Goal: Task Accomplishment & Management: Complete application form

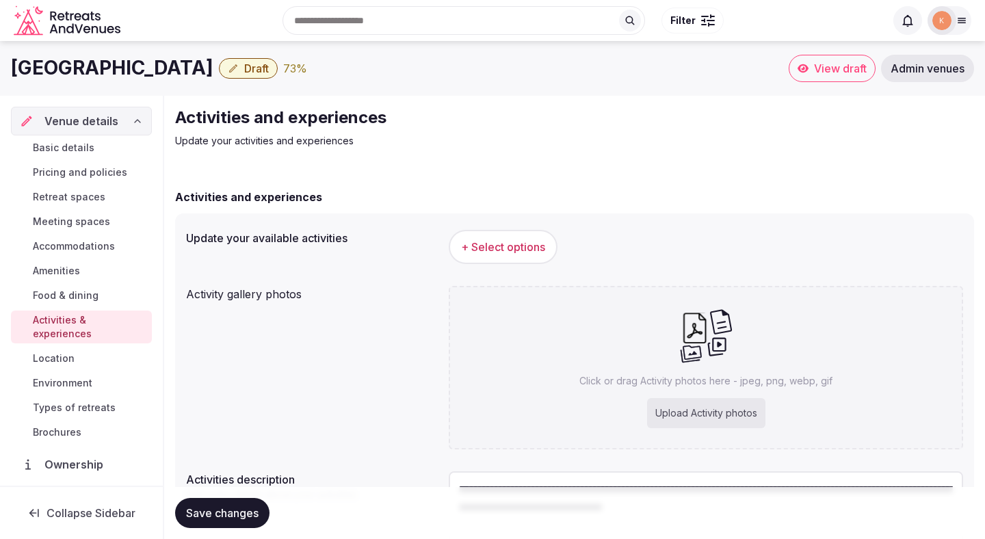
scroll to position [129, 0]
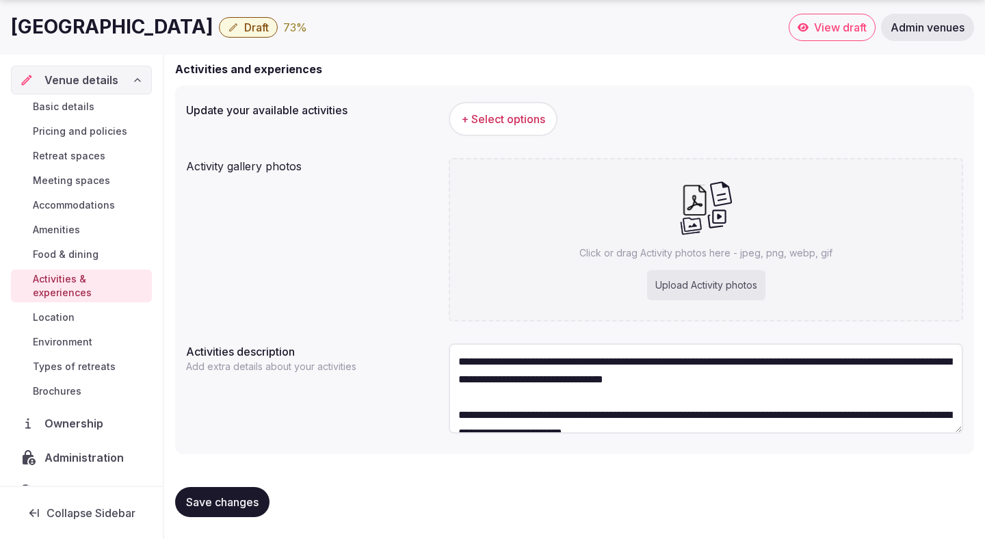
click at [654, 268] on div "Click or drag Activity photos here - jpeg, png, webp, gif Upload Activity photos" at bounding box center [706, 240] width 515 height 164
type input "**********"
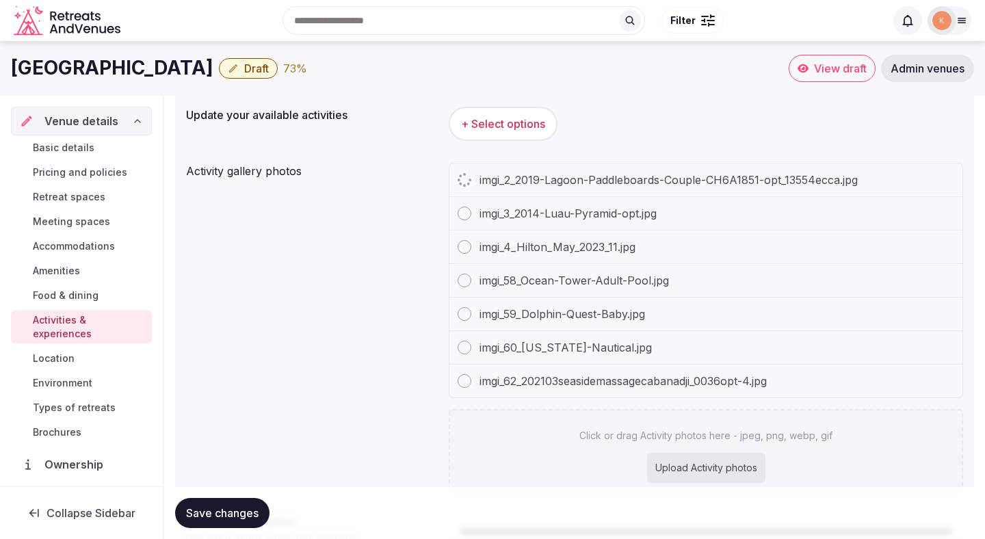
scroll to position [99, 0]
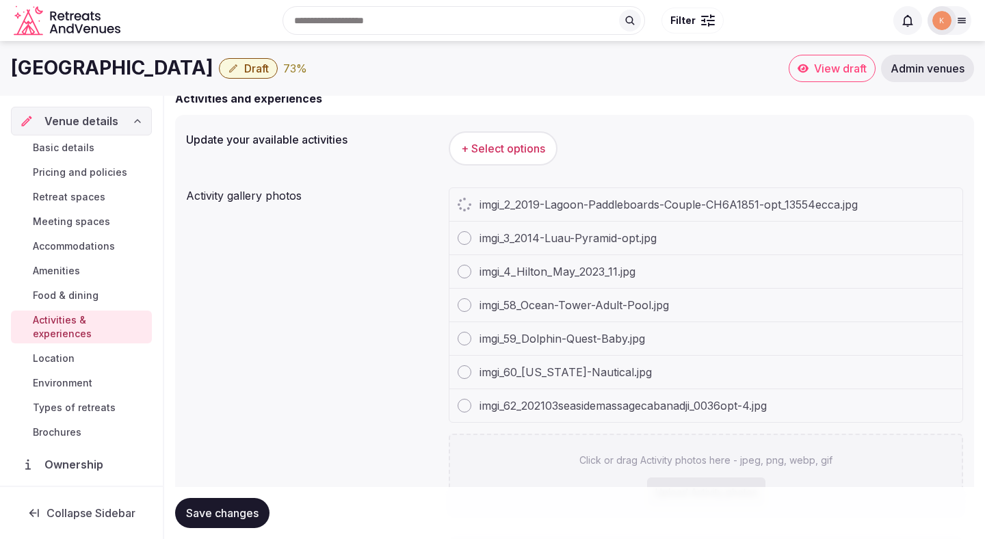
click at [532, 154] on span "+ Select options" at bounding box center [503, 148] width 84 height 15
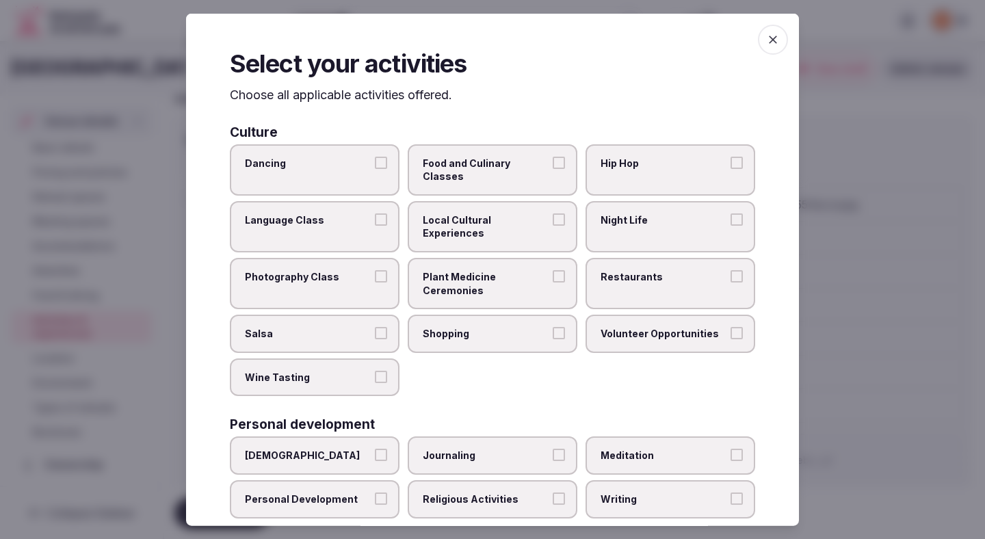
click at [458, 315] on label "Shopping" at bounding box center [493, 334] width 170 height 38
click at [553, 327] on button "Shopping" at bounding box center [559, 333] width 12 height 12
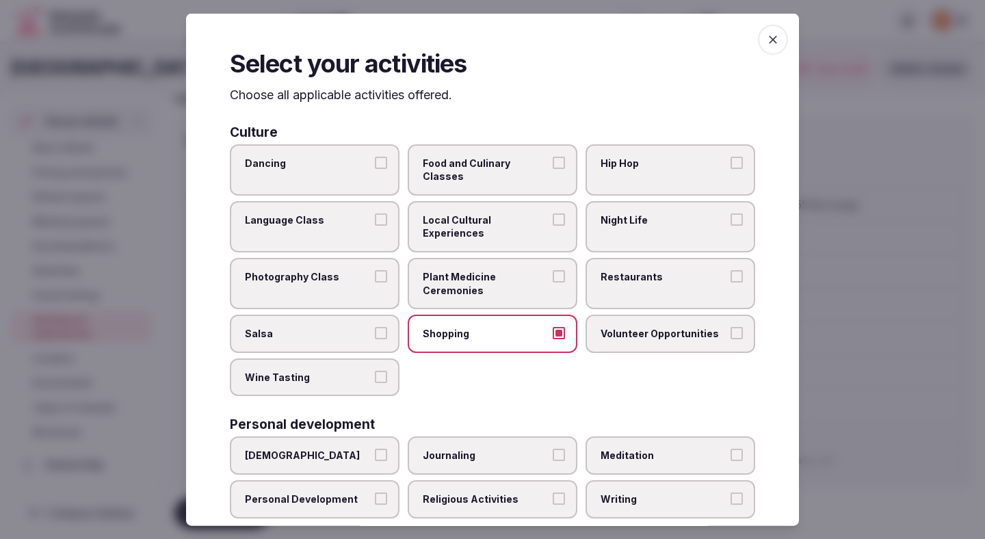
click at [505, 213] on span "Local Cultural Experiences" at bounding box center [486, 226] width 126 height 27
click at [553, 213] on button "Local Cultural Experiences" at bounding box center [559, 219] width 12 height 12
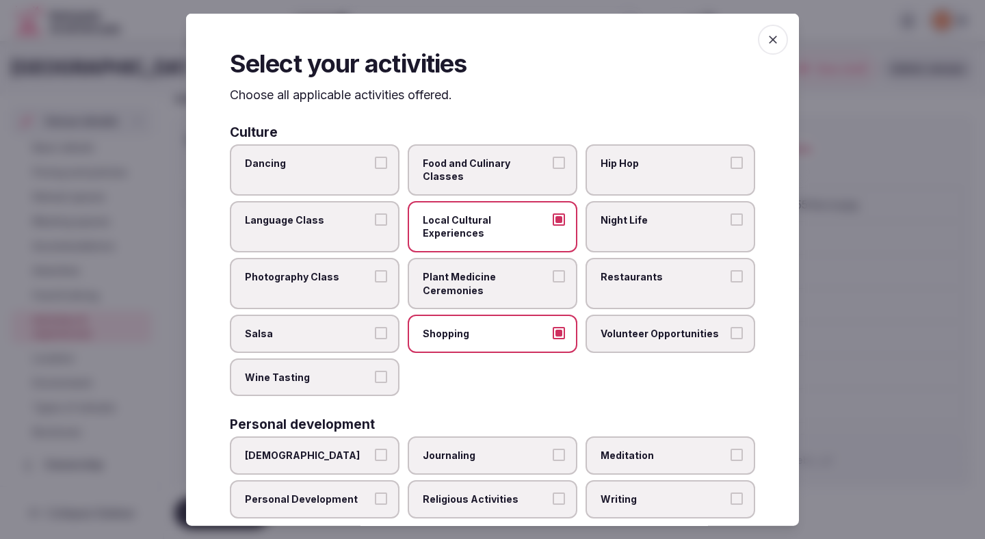
click at [628, 259] on label "Restaurants" at bounding box center [671, 283] width 170 height 51
click at [731, 270] on button "Restaurants" at bounding box center [737, 276] width 12 height 12
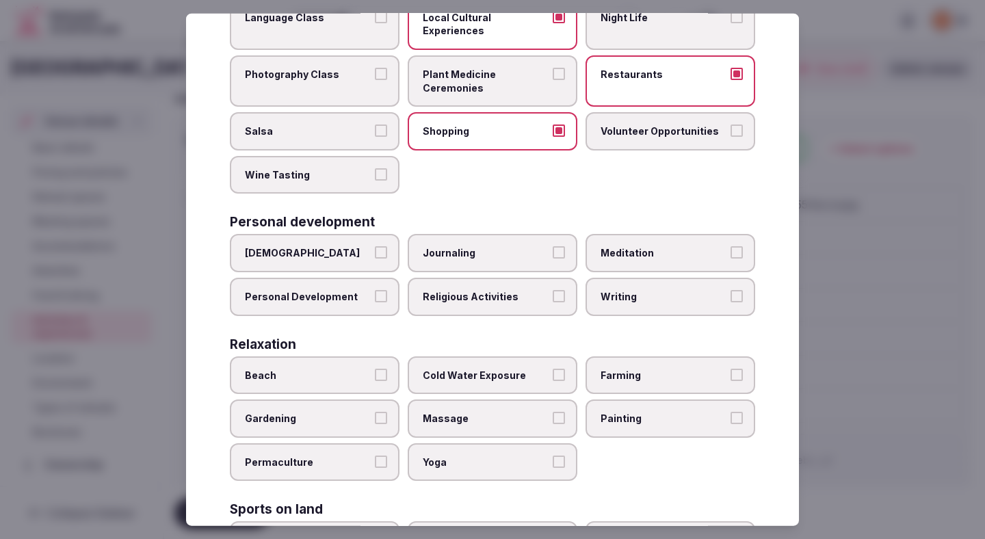
scroll to position [213, 0]
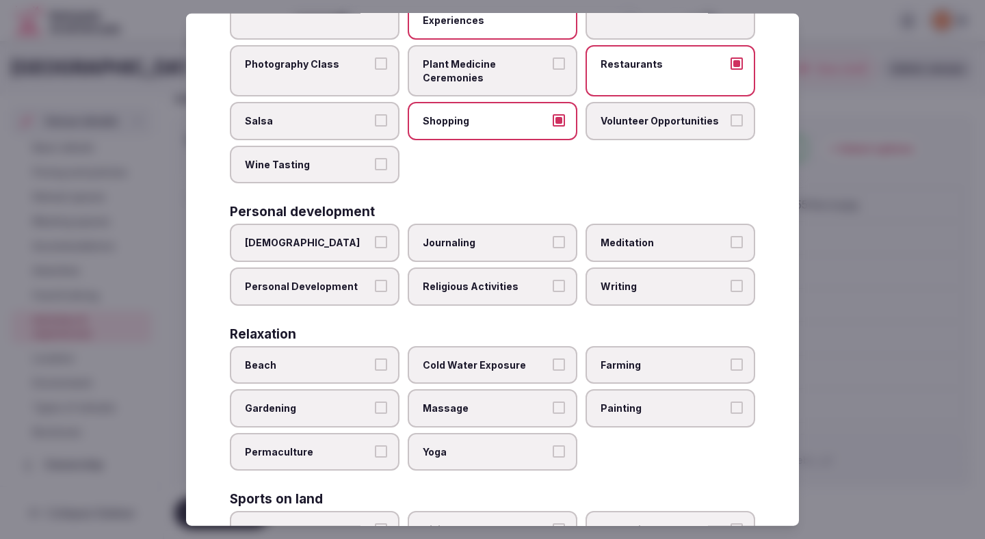
click at [354, 358] on span "Beach" at bounding box center [308, 365] width 126 height 14
click at [375, 358] on button "Beach" at bounding box center [381, 364] width 12 height 12
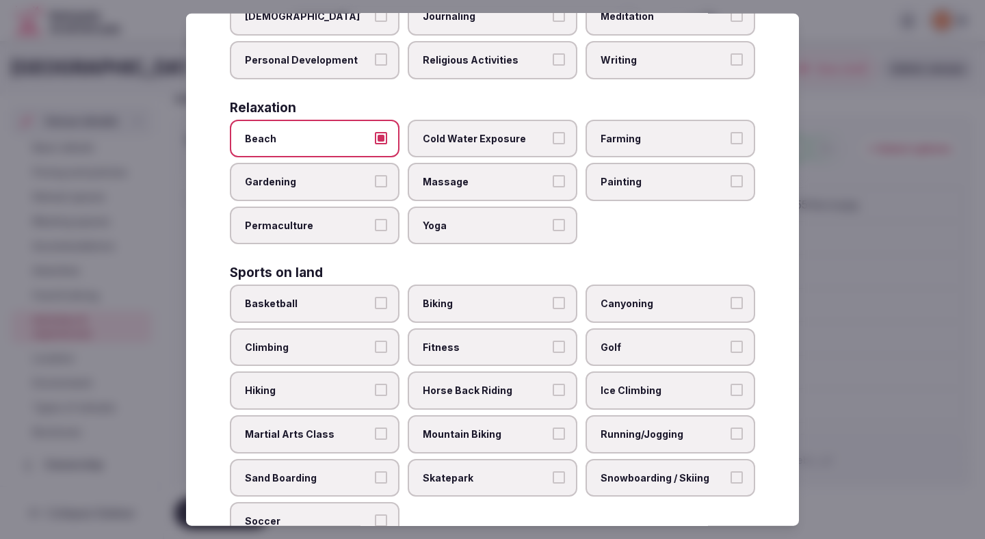
scroll to position [442, 0]
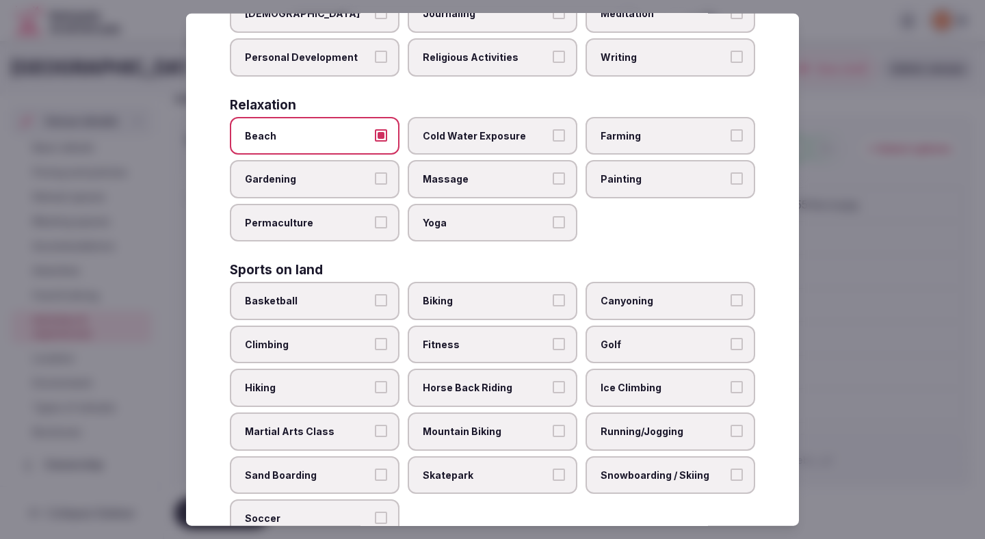
click at [508, 286] on label "Biking" at bounding box center [493, 301] width 170 height 38
click at [553, 294] on button "Biking" at bounding box center [559, 300] width 12 height 12
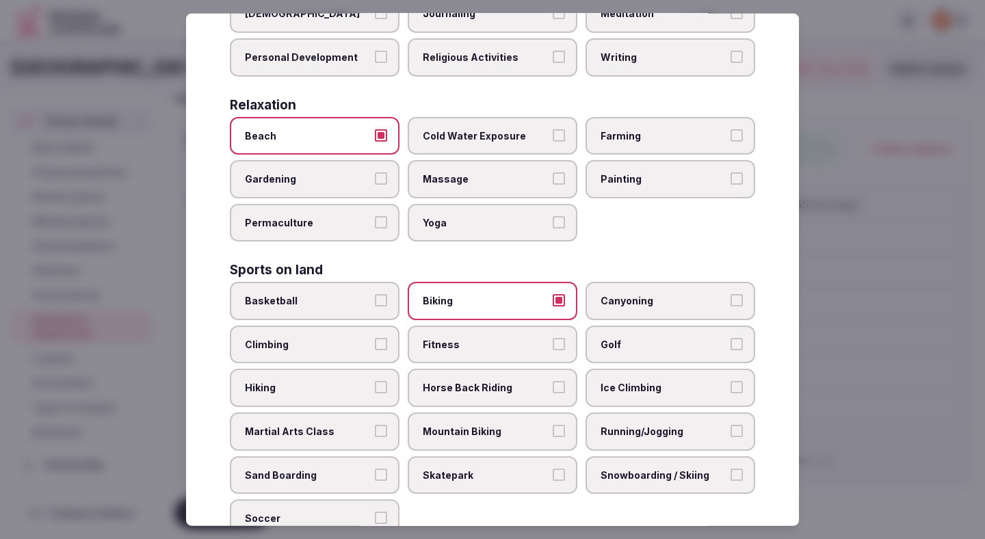
click at [500, 338] on span "Fitness" at bounding box center [486, 345] width 126 height 14
click at [553, 338] on button "Fitness" at bounding box center [559, 344] width 12 height 12
click at [610, 328] on label "Golf" at bounding box center [671, 345] width 170 height 38
click at [731, 338] on button "Golf" at bounding box center [737, 344] width 12 height 12
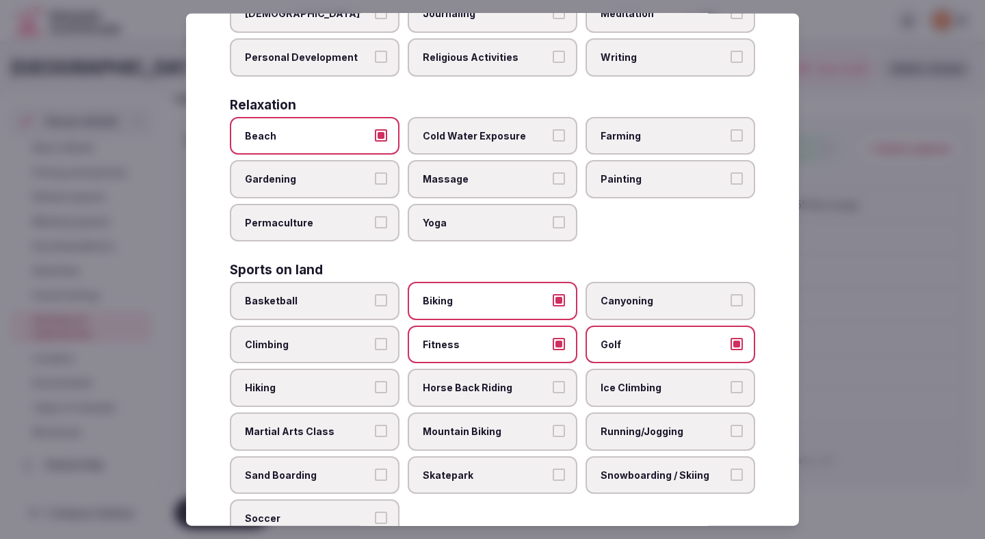
click at [533, 413] on label "Mountain Biking" at bounding box center [493, 432] width 170 height 38
click at [553, 425] on button "Mountain Biking" at bounding box center [559, 431] width 12 height 12
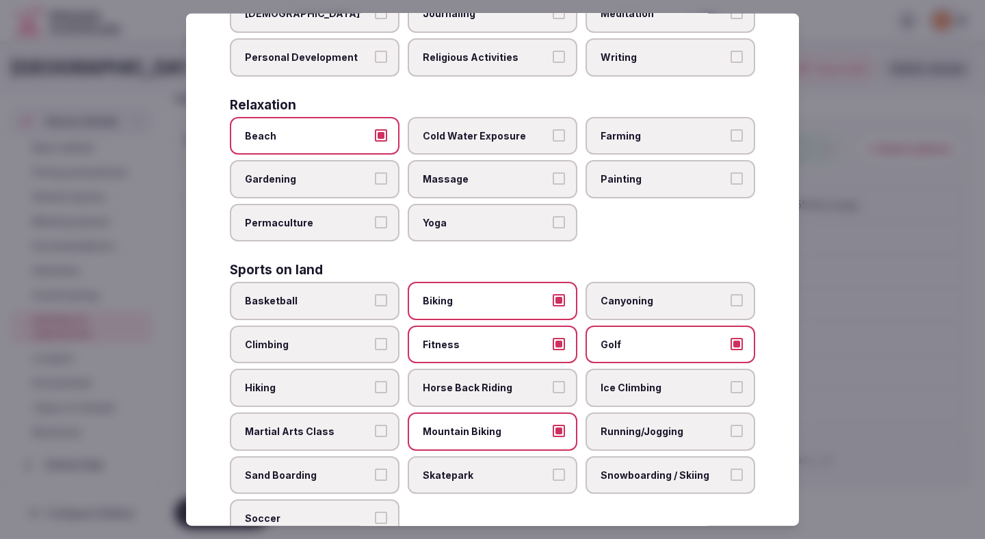
click at [604, 413] on label "Running/Jogging" at bounding box center [671, 432] width 170 height 38
click at [731, 425] on button "Running/Jogging" at bounding box center [737, 431] width 12 height 12
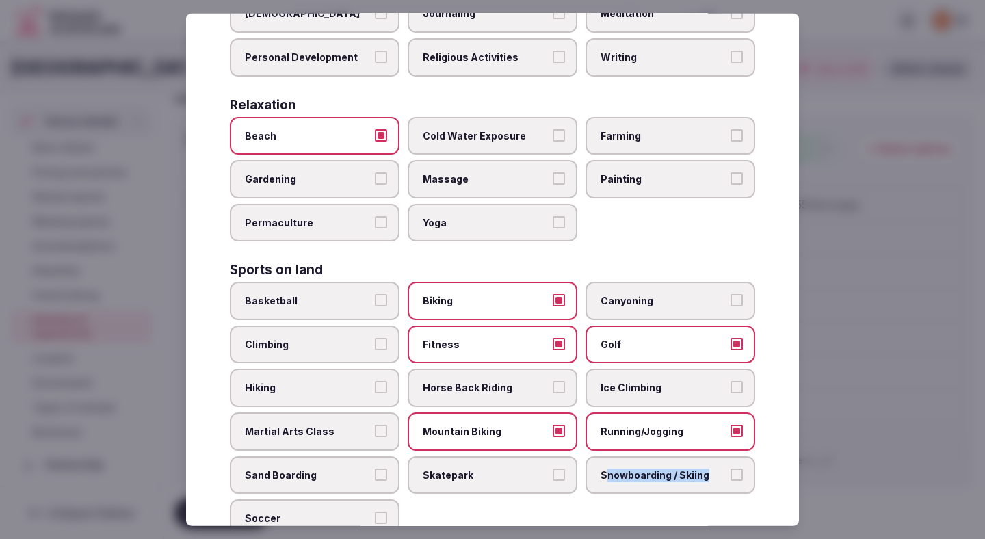
drag, startPoint x: 605, startPoint y: 454, endPoint x: 591, endPoint y: 455, distance: 13.7
click at [599, 456] on label "Snowboarding / Skiing" at bounding box center [671, 475] width 170 height 38
click at [538, 413] on label "Mountain Biking" at bounding box center [493, 432] width 170 height 38
click at [553, 425] on button "Mountain Biking" at bounding box center [559, 431] width 12 height 12
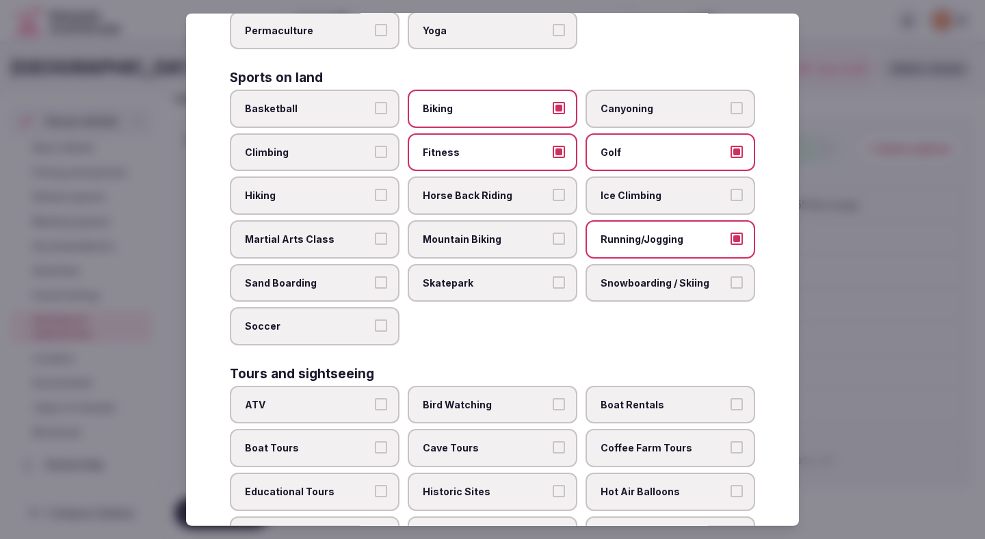
scroll to position [644, 0]
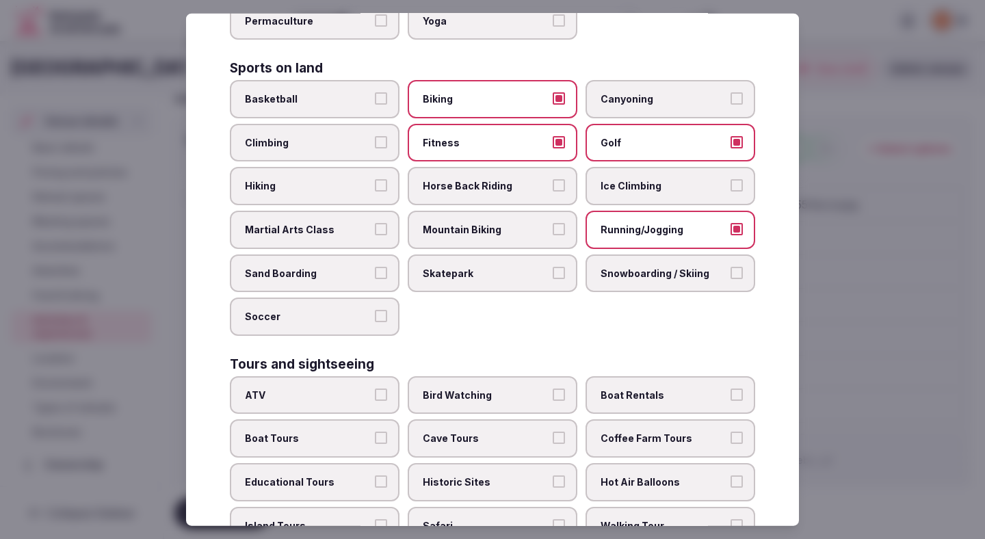
click at [366, 432] on span "Boat Tours" at bounding box center [308, 439] width 126 height 14
click at [375, 432] on button "Boat Tours" at bounding box center [381, 438] width 12 height 12
click at [366, 519] on span "Island Tours" at bounding box center [308, 526] width 126 height 14
click at [375, 519] on button "Island Tours" at bounding box center [381, 525] width 12 height 12
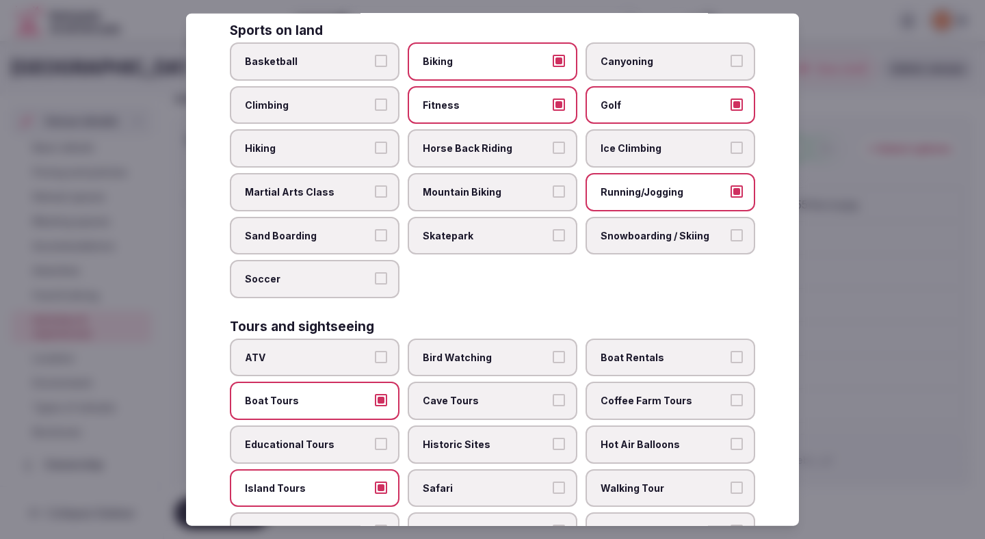
scroll to position [779, 0]
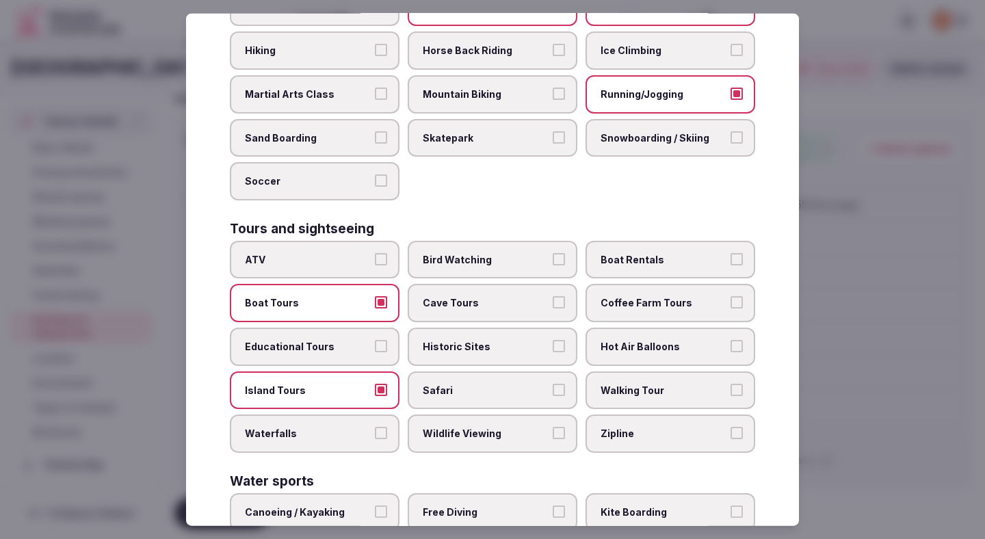
click at [366, 383] on span "Island Tours" at bounding box center [308, 390] width 126 height 14
click at [375, 383] on button "Island Tours" at bounding box center [381, 389] width 12 height 12
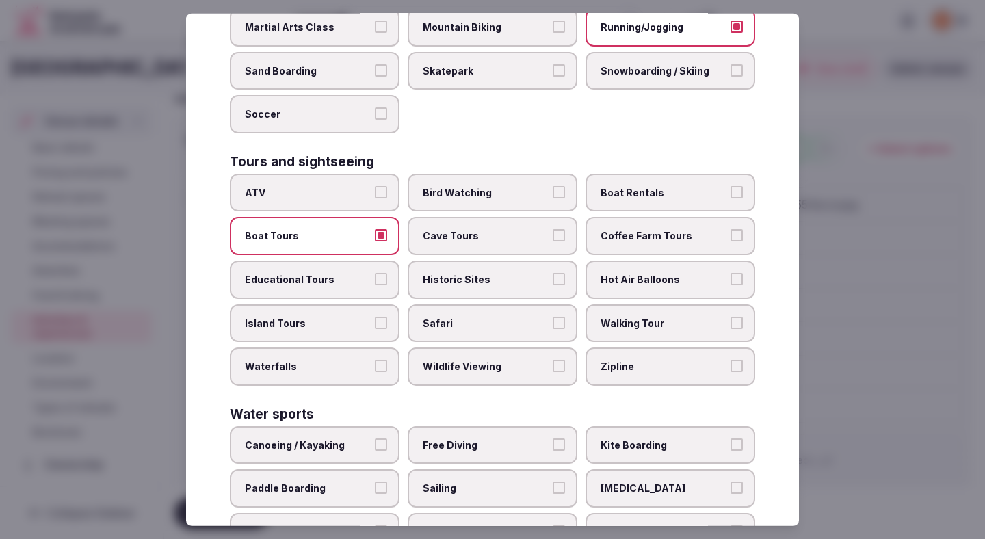
scroll to position [849, 0]
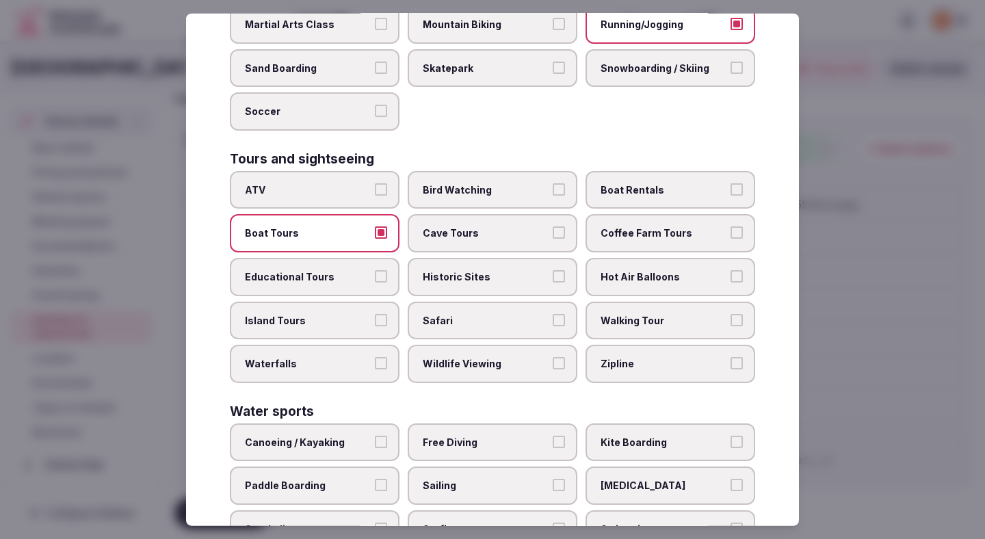
click at [341, 424] on label "Canoeing / Kayaking" at bounding box center [315, 443] width 170 height 38
click at [375, 436] on button "Canoeing / Kayaking" at bounding box center [381, 442] width 12 height 12
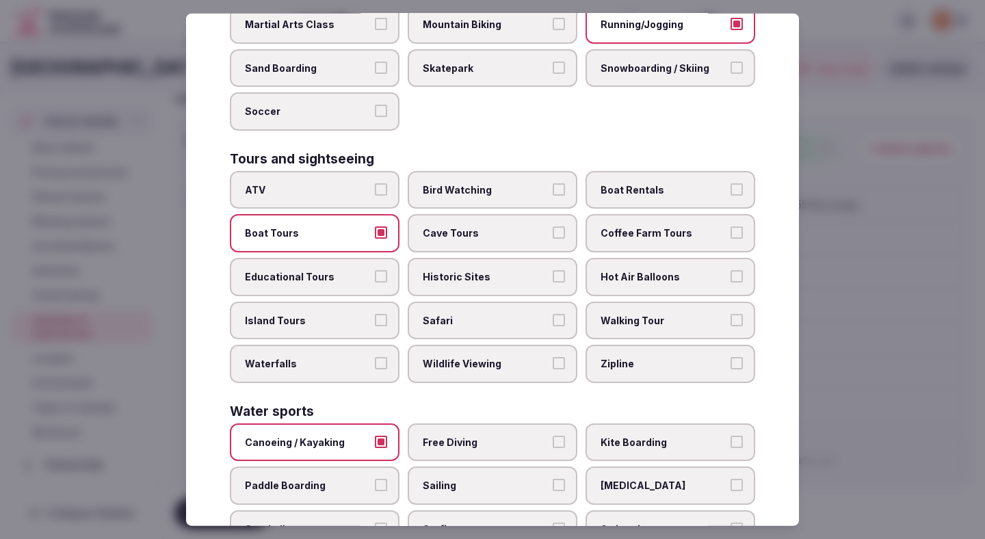
click at [423, 436] on span "Free Diving" at bounding box center [486, 443] width 126 height 14
click at [553, 436] on button "Free Diving" at bounding box center [559, 442] width 12 height 12
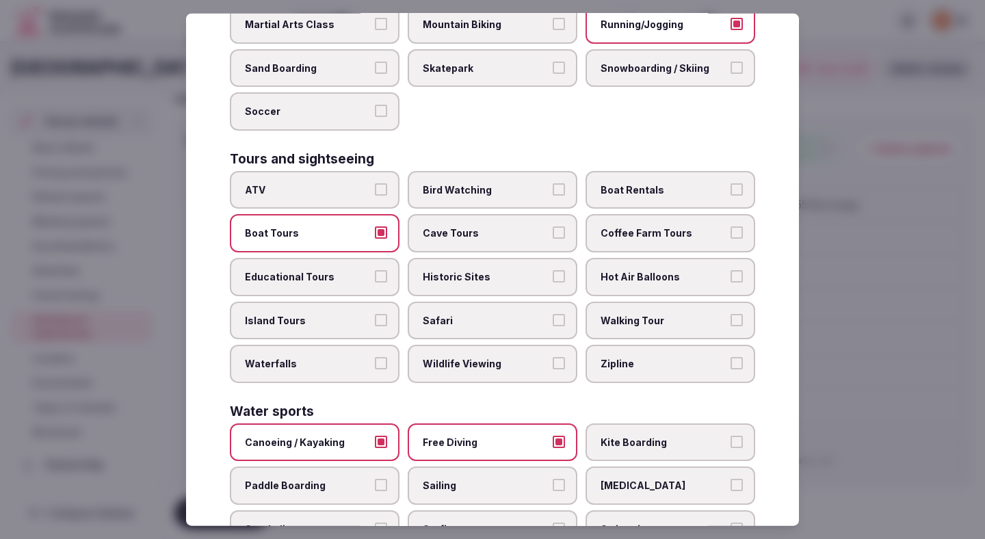
click at [346, 479] on span "Paddle Boarding" at bounding box center [308, 486] width 126 height 14
click at [375, 479] on button "Paddle Boarding" at bounding box center [381, 485] width 12 height 12
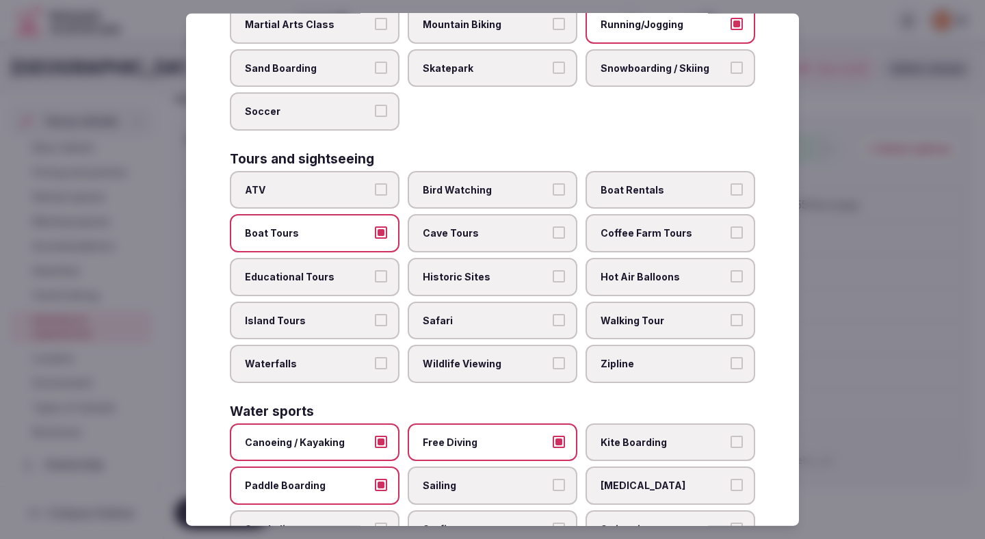
click at [446, 479] on span "Sailing" at bounding box center [486, 486] width 126 height 14
click at [553, 479] on button "Sailing" at bounding box center [559, 485] width 12 height 12
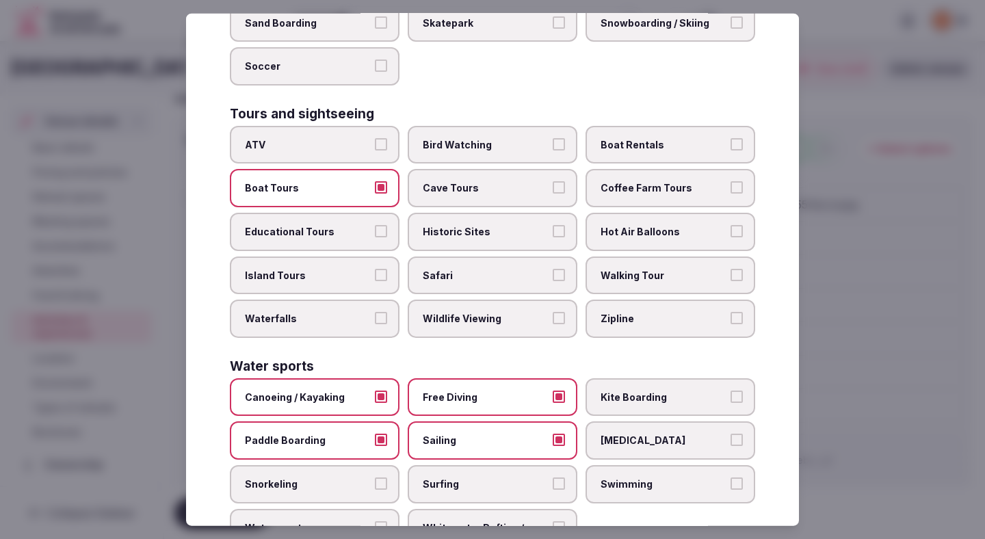
scroll to position [920, 0]
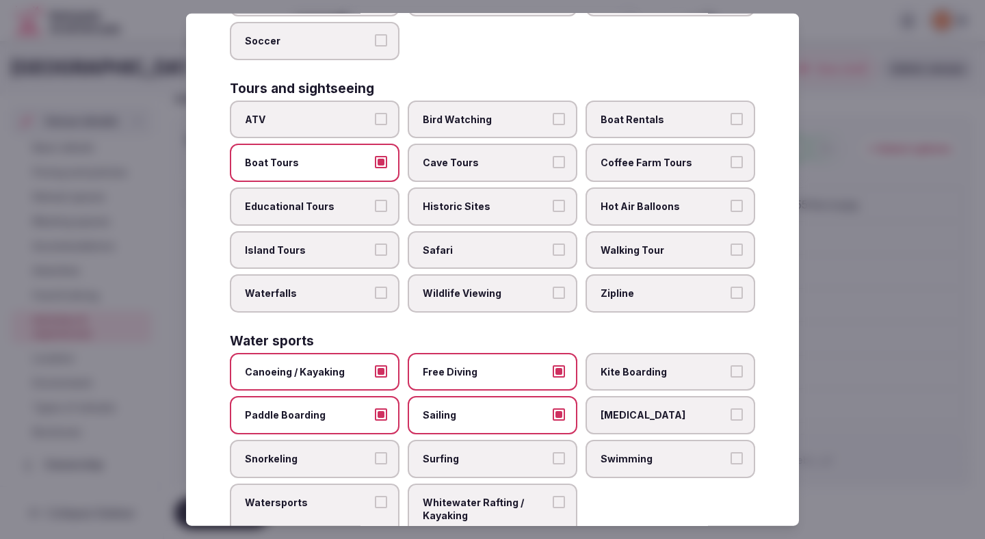
click at [627, 408] on span "Scuba Diving" at bounding box center [664, 415] width 126 height 14
click at [731, 408] on button "Scuba Diving" at bounding box center [737, 414] width 12 height 12
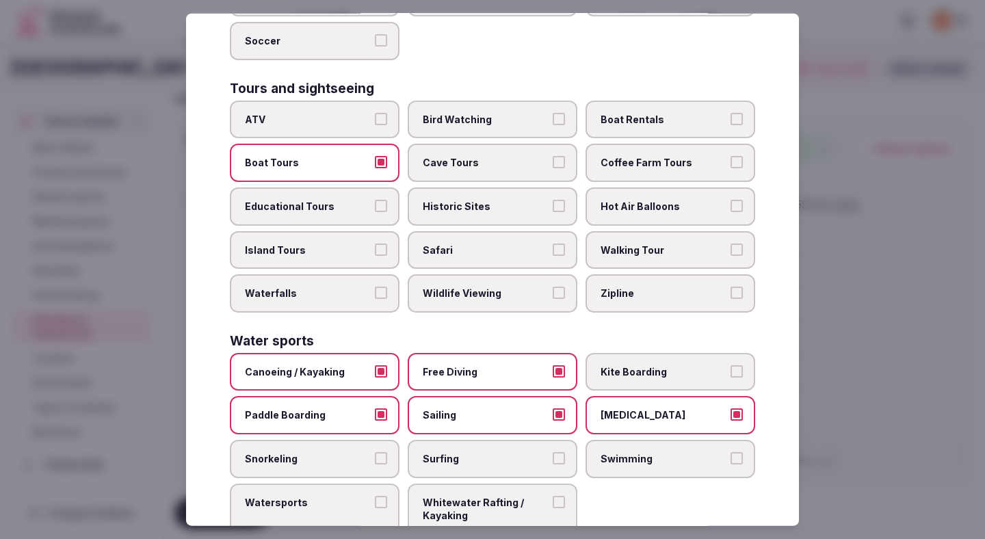
click at [356, 452] on span "Snorkeling" at bounding box center [308, 459] width 126 height 14
click at [375, 452] on button "Snorkeling" at bounding box center [381, 458] width 12 height 12
click at [650, 449] on label "Swimming" at bounding box center [671, 459] width 170 height 38
click at [731, 452] on button "Swimming" at bounding box center [737, 458] width 12 height 12
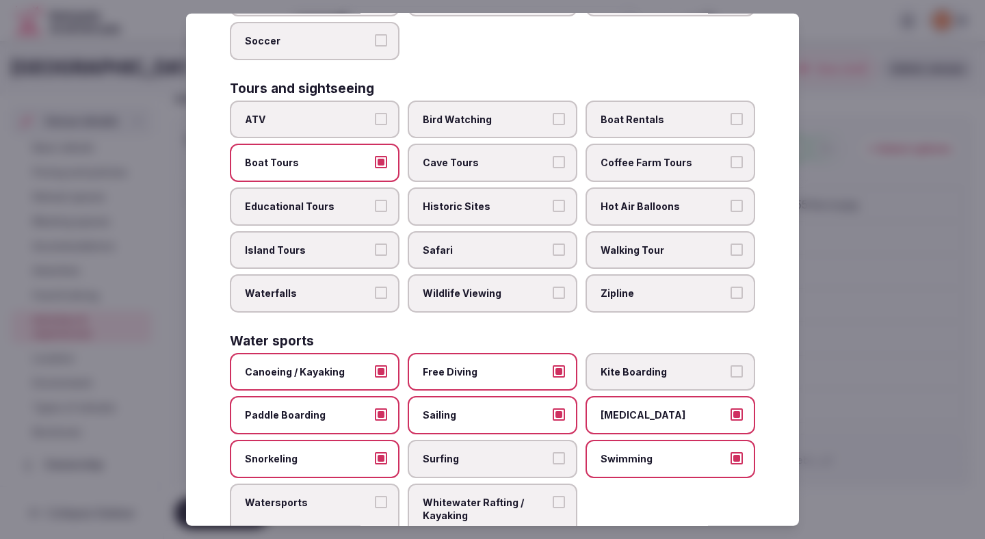
click at [335, 491] on label "Watersports" at bounding box center [315, 508] width 170 height 51
click at [375, 495] on button "Watersports" at bounding box center [381, 501] width 12 height 12
click at [468, 495] on span "Whitewater Rafting / Kayaking" at bounding box center [486, 508] width 126 height 27
click at [553, 495] on button "Whitewater Rafting / Kayaking" at bounding box center [559, 501] width 12 height 12
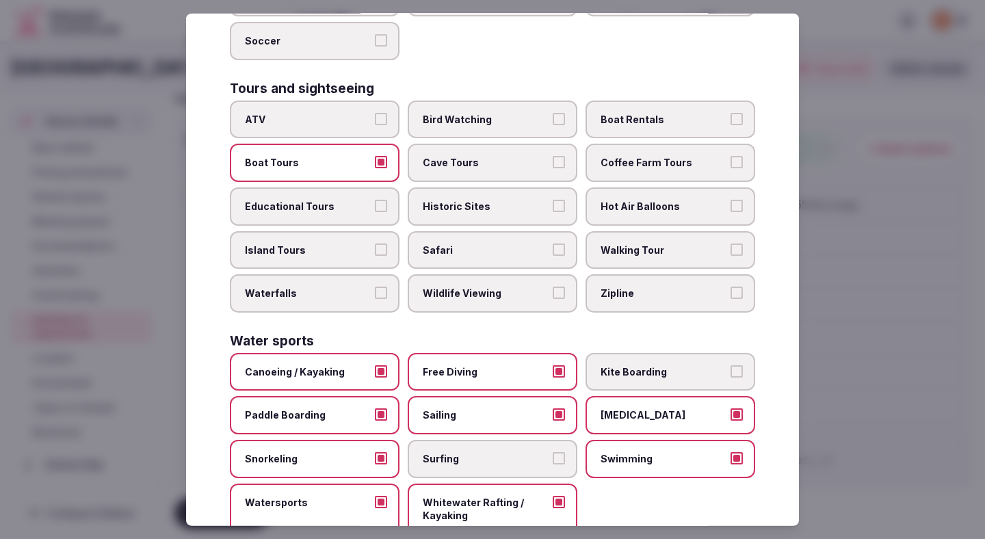
scroll to position [935, 0]
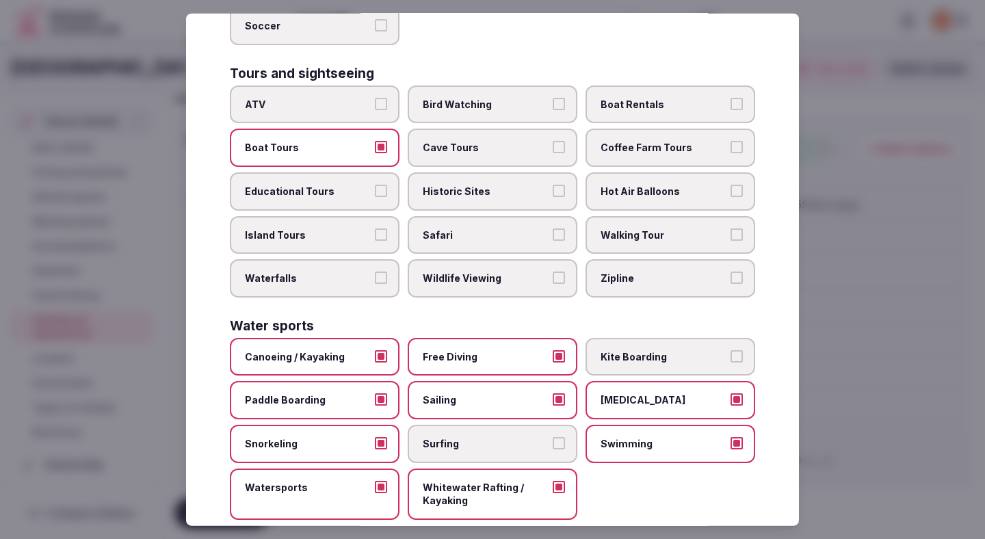
click at [889, 322] on div at bounding box center [492, 269] width 985 height 539
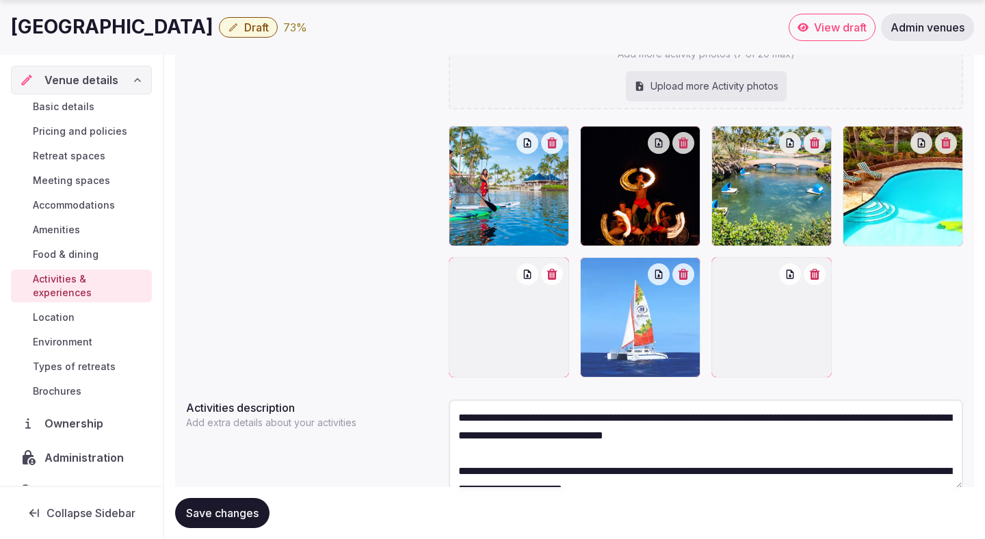
scroll to position [328, 0]
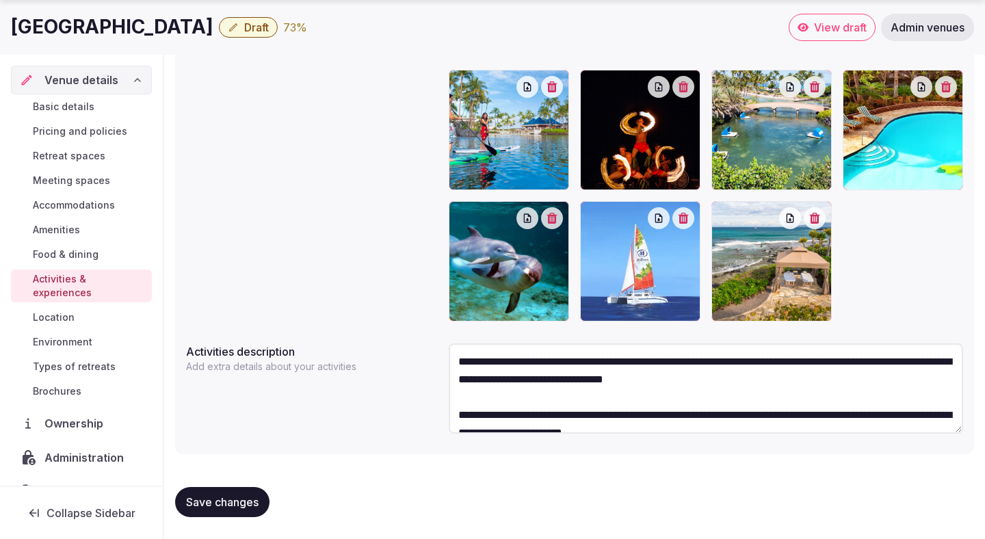
click at [241, 498] on span "Save changes" at bounding box center [222, 502] width 73 height 14
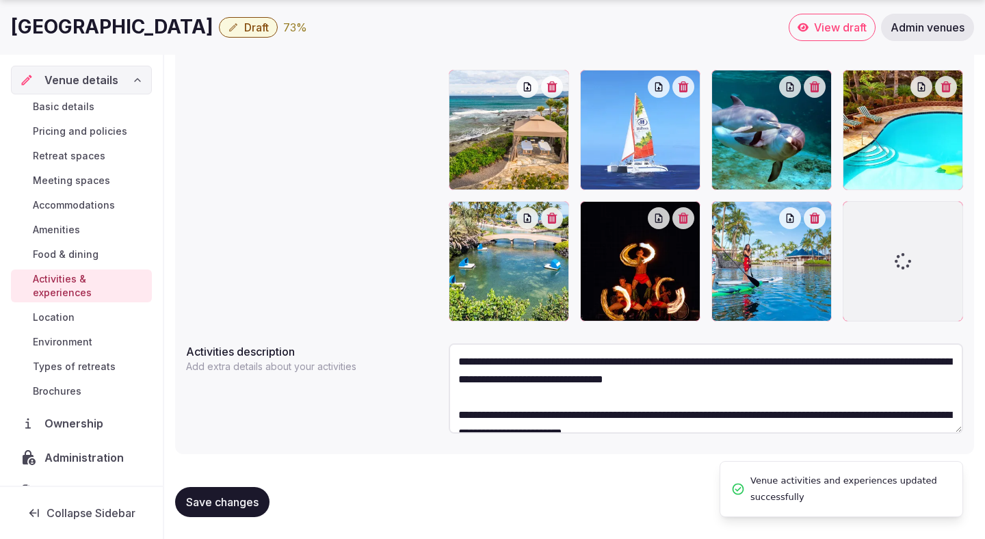
click at [241, 498] on span "Save changes" at bounding box center [222, 502] width 73 height 14
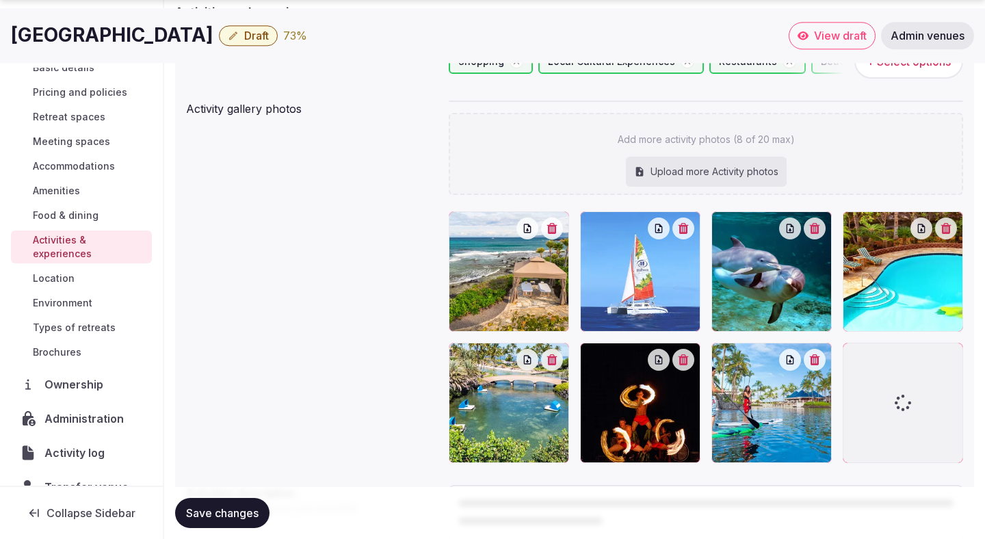
scroll to position [205, 0]
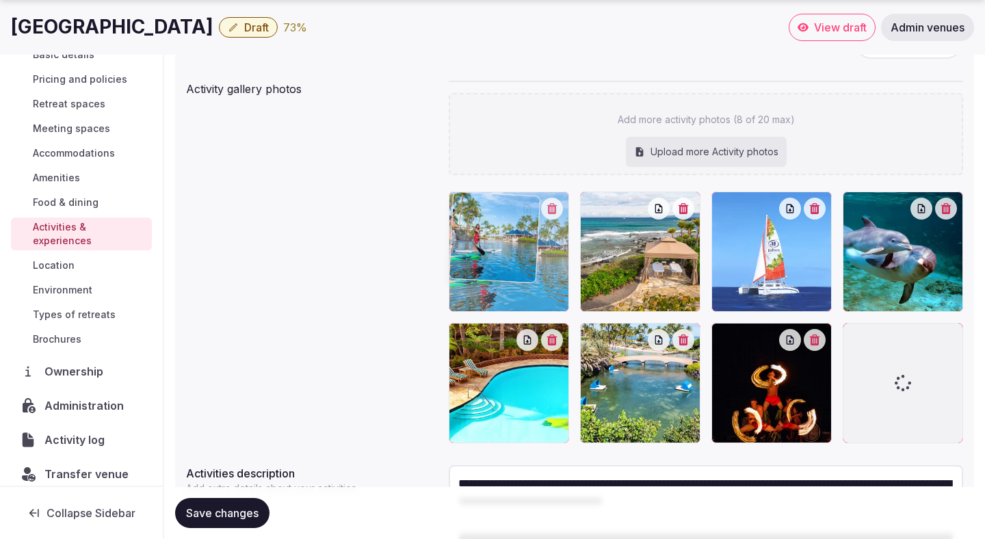
drag, startPoint x: 772, startPoint y: 365, endPoint x: 549, endPoint y: 289, distance: 235.2
click at [549, 289] on body "Search Popular Destinations Toscana, Italy Riviera Maya, Mexico Indonesia, Bali…" at bounding box center [492, 228] width 985 height 866
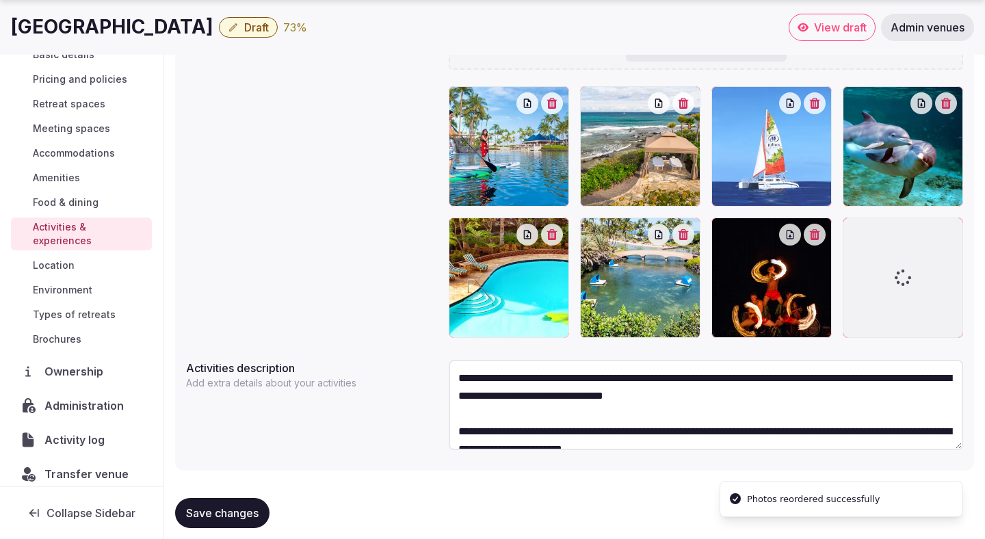
scroll to position [328, 0]
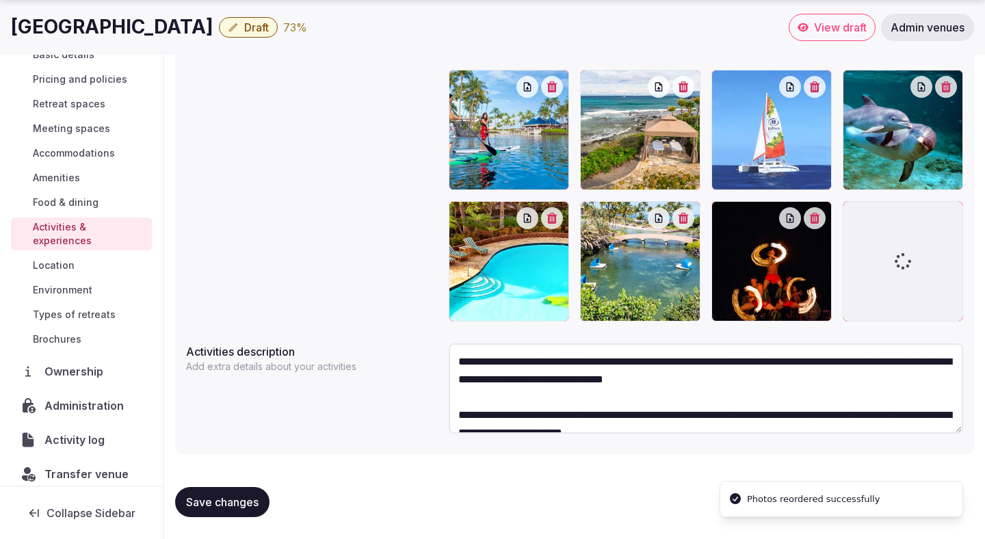
click at [246, 499] on span "Save changes" at bounding box center [222, 502] width 73 height 14
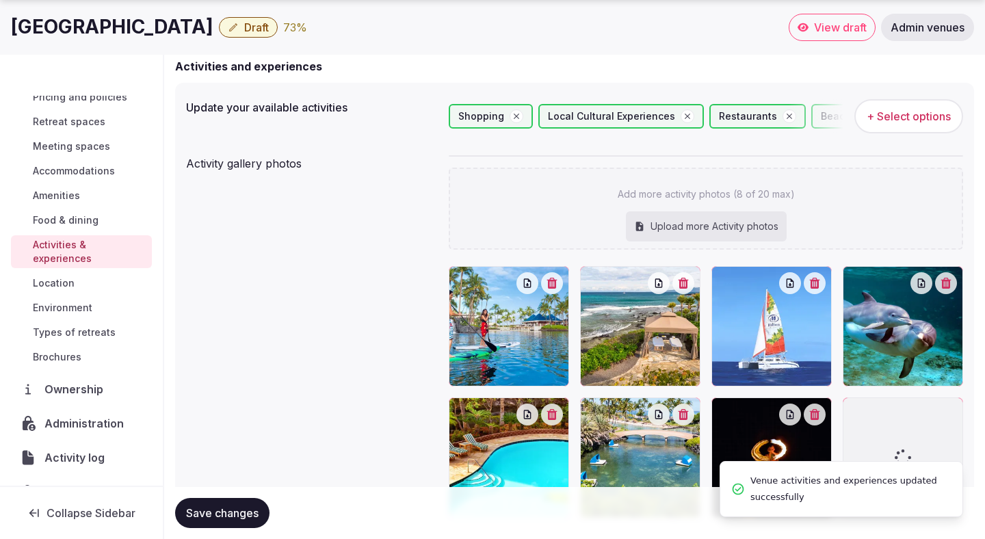
scroll to position [213, 0]
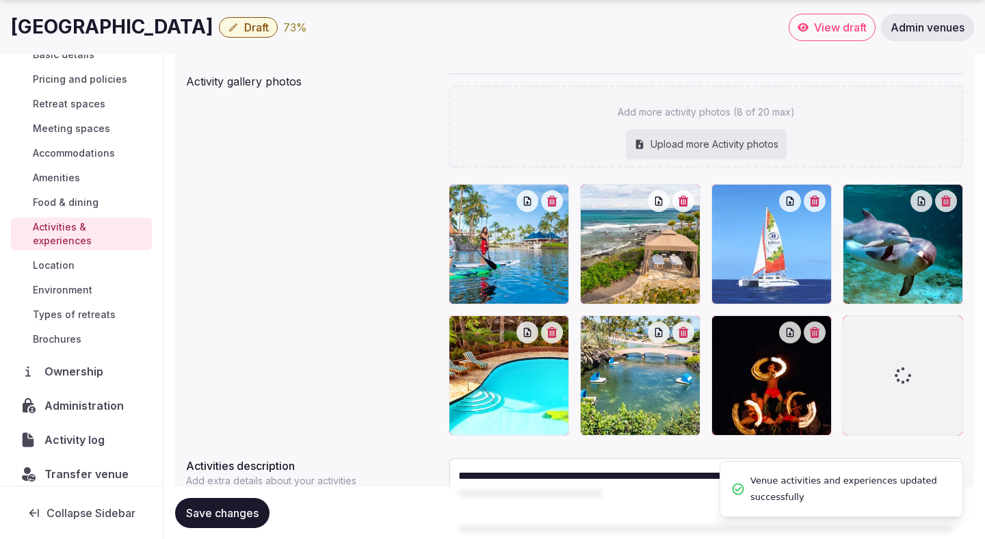
click at [67, 259] on span "Location" at bounding box center [54, 266] width 42 height 14
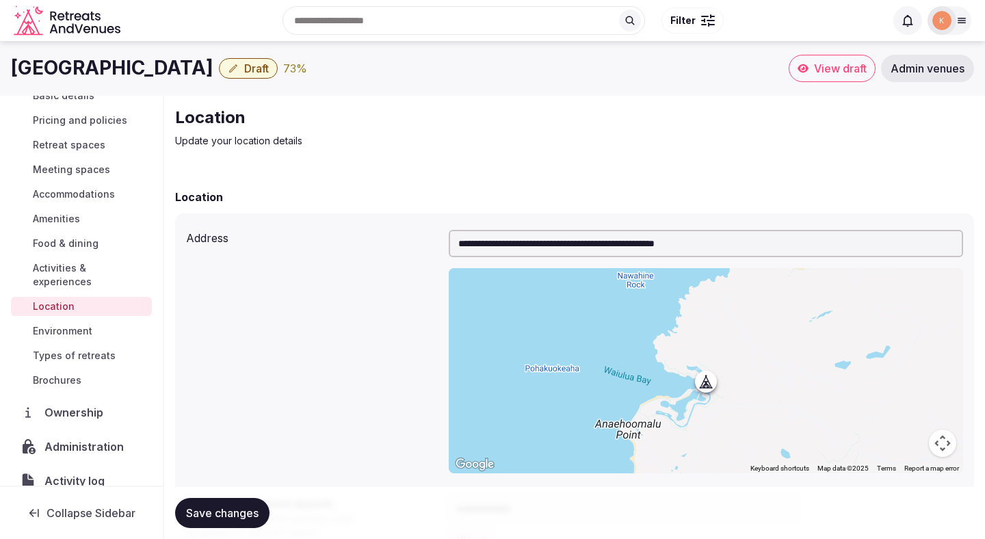
drag, startPoint x: 224, startPoint y: 66, endPoint x: 12, endPoint y: 68, distance: 212.1
click at [12, 68] on h1 "Hilton Waikoloa Village" at bounding box center [112, 68] width 203 height 27
copy h1 "Hilton Waikoloa Village"
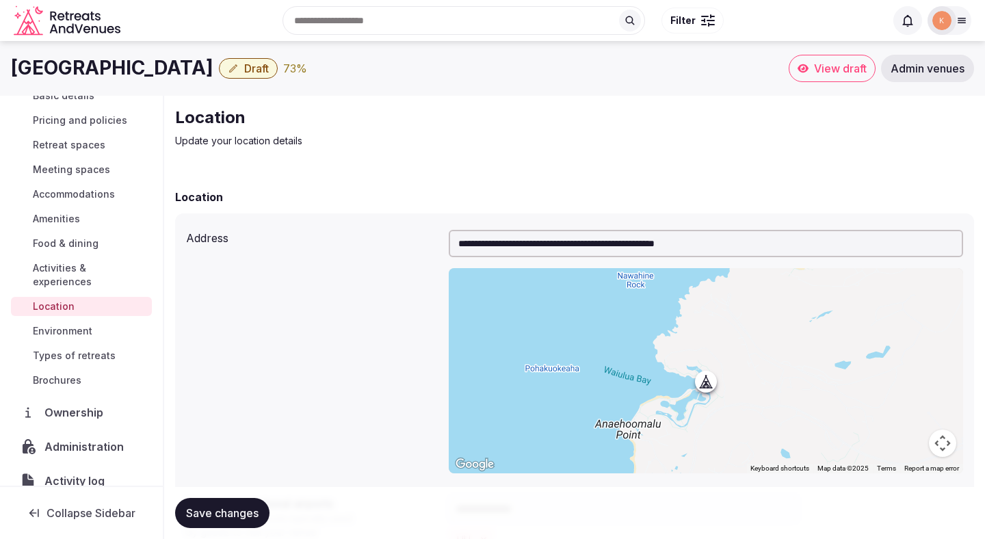
scroll to position [290, 0]
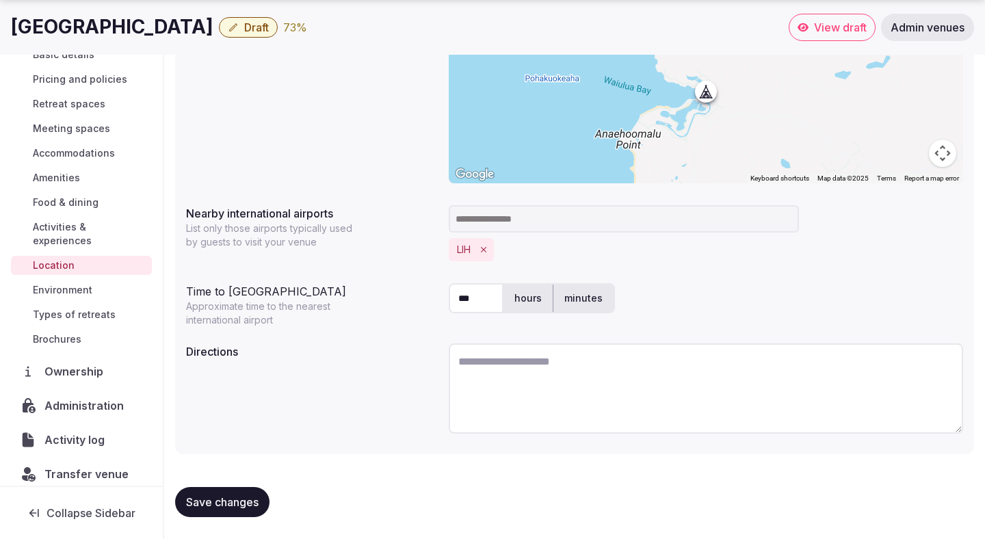
click at [556, 388] on textarea at bounding box center [706, 388] width 515 height 90
paste textarea "**********"
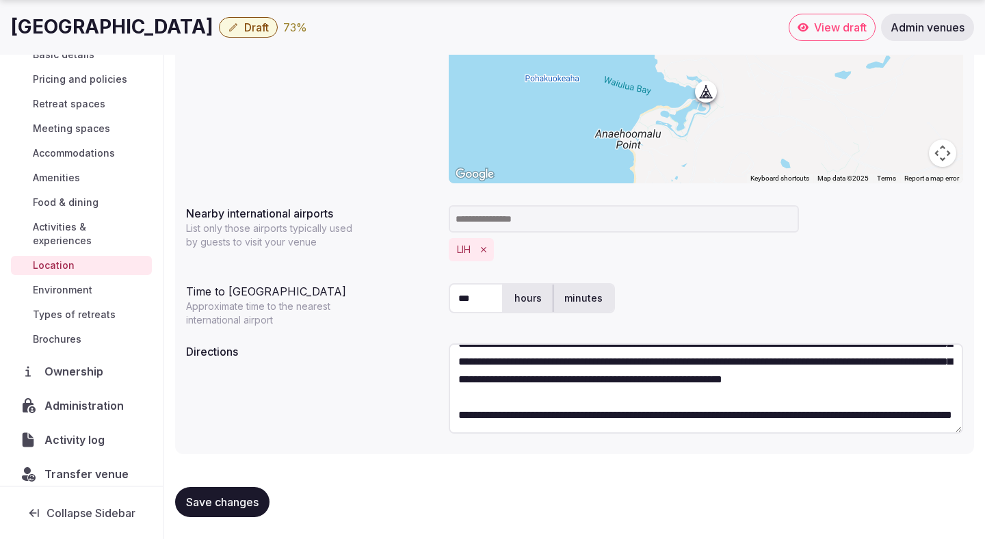
scroll to position [142, 0]
drag, startPoint x: 577, startPoint y: 402, endPoint x: 457, endPoint y: 380, distance: 121.6
click at [457, 380] on textarea "**********" at bounding box center [706, 388] width 515 height 90
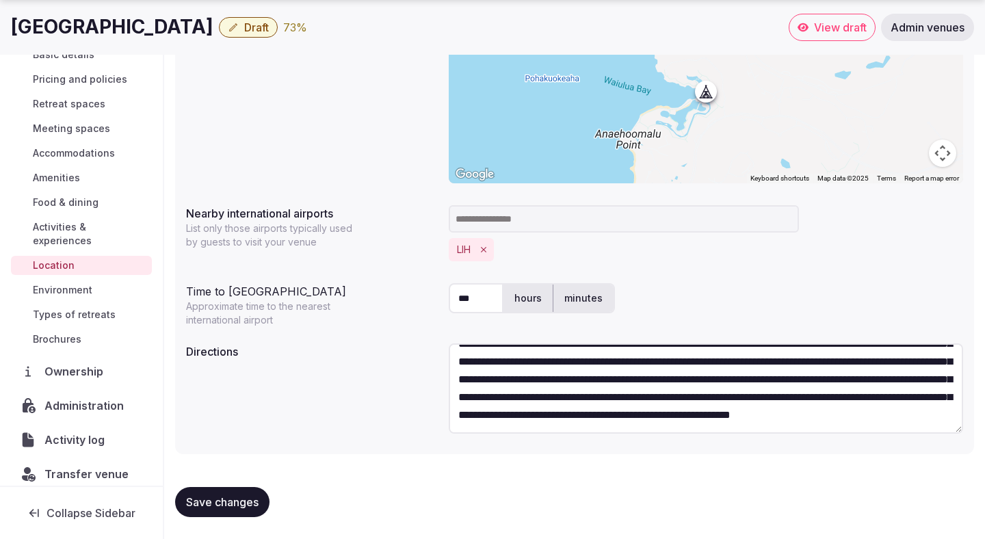
scroll to position [78, 0]
click at [532, 389] on textarea "**********" at bounding box center [706, 388] width 515 height 90
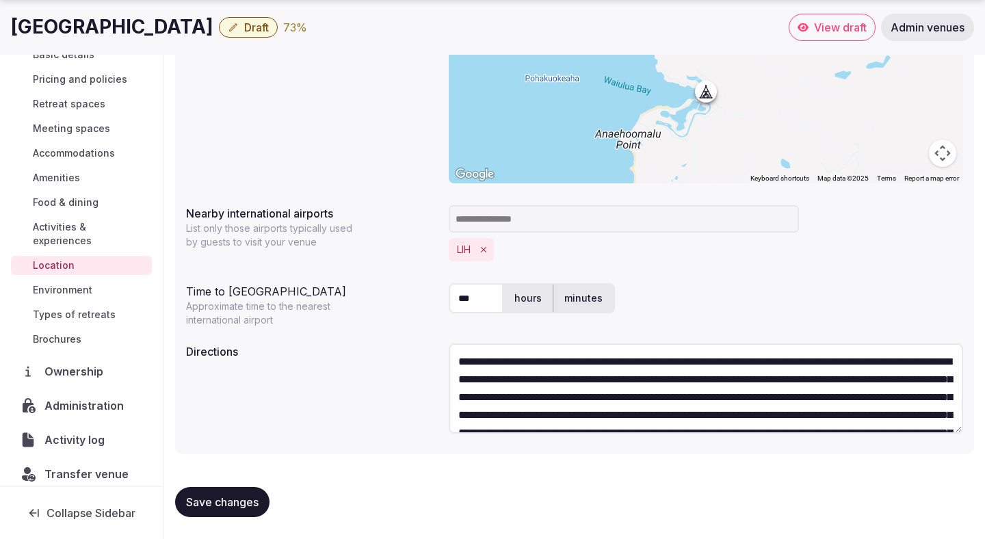
click at [500, 361] on textarea "**********" at bounding box center [706, 388] width 515 height 90
click at [597, 365] on textarea "**********" at bounding box center [706, 388] width 515 height 90
drag, startPoint x: 723, startPoint y: 361, endPoint x: 712, endPoint y: 361, distance: 11.6
click at [712, 361] on textarea "**********" at bounding box center [706, 388] width 515 height 90
drag, startPoint x: 827, startPoint y: 361, endPoint x: 835, endPoint y: 361, distance: 8.9
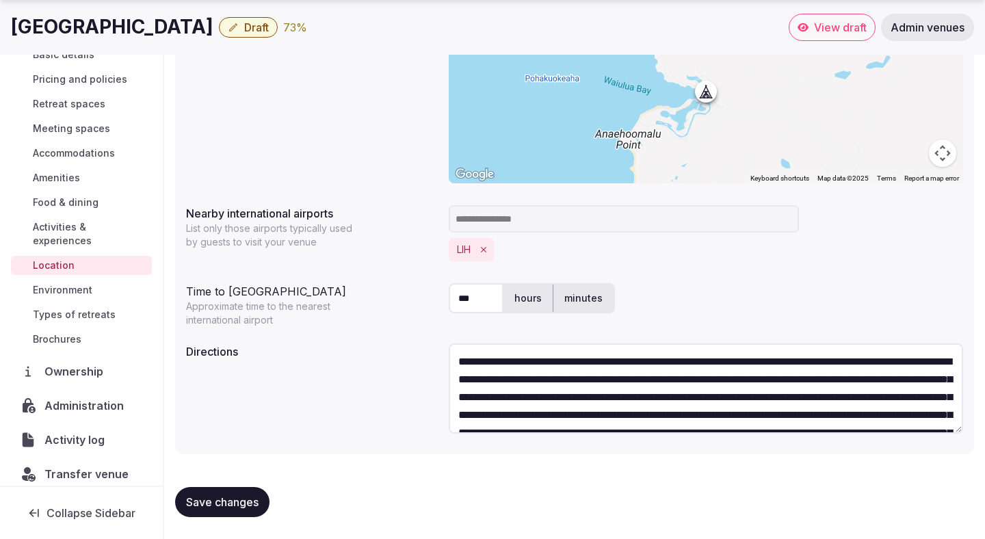
click at [835, 361] on textarea "**********" at bounding box center [706, 388] width 515 height 90
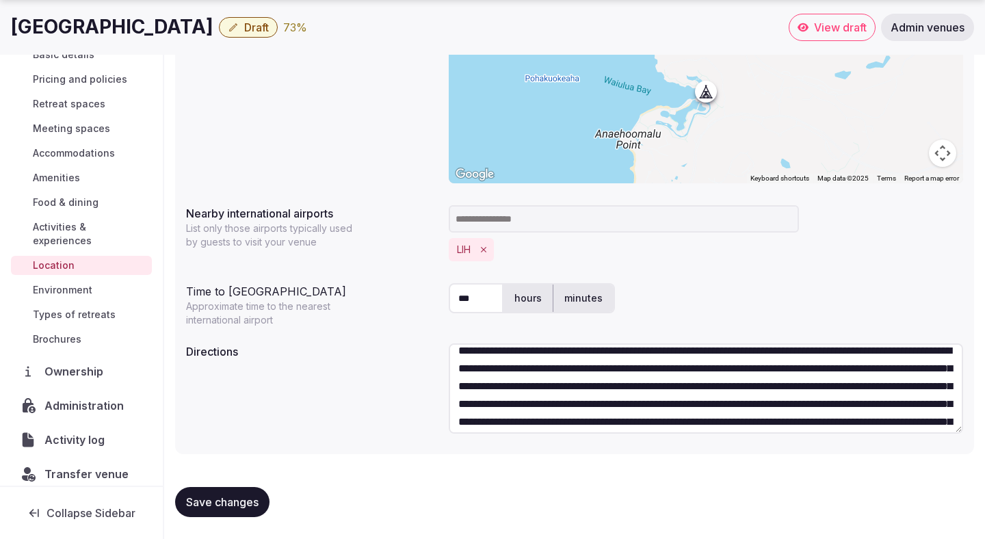
scroll to position [14, 0]
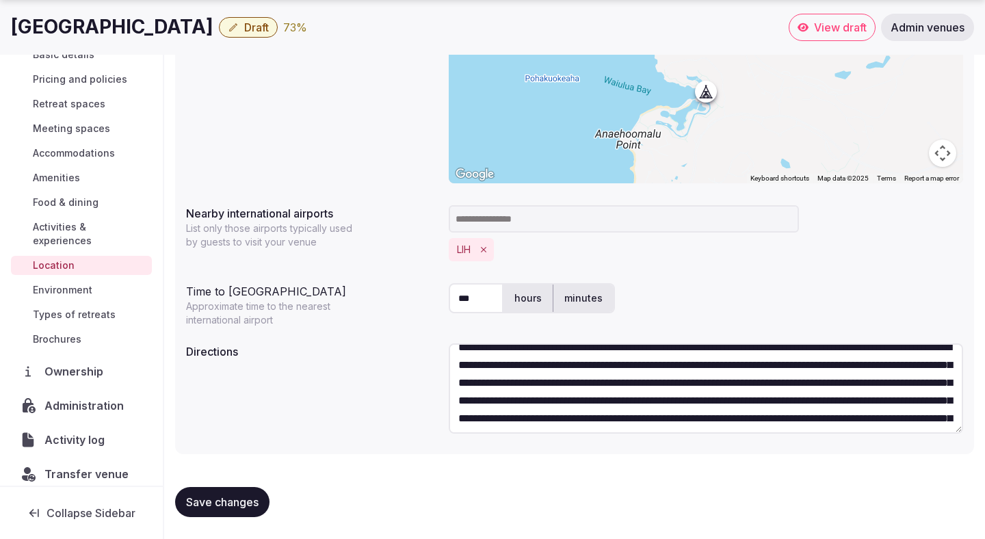
drag, startPoint x: 749, startPoint y: 386, endPoint x: 762, endPoint y: 386, distance: 13.0
click at [762, 386] on textarea "**********" at bounding box center [706, 388] width 515 height 90
click at [582, 380] on textarea "**********" at bounding box center [706, 388] width 515 height 90
click at [824, 401] on textarea "**********" at bounding box center [706, 388] width 515 height 90
click at [930, 400] on textarea "**********" at bounding box center [706, 388] width 515 height 90
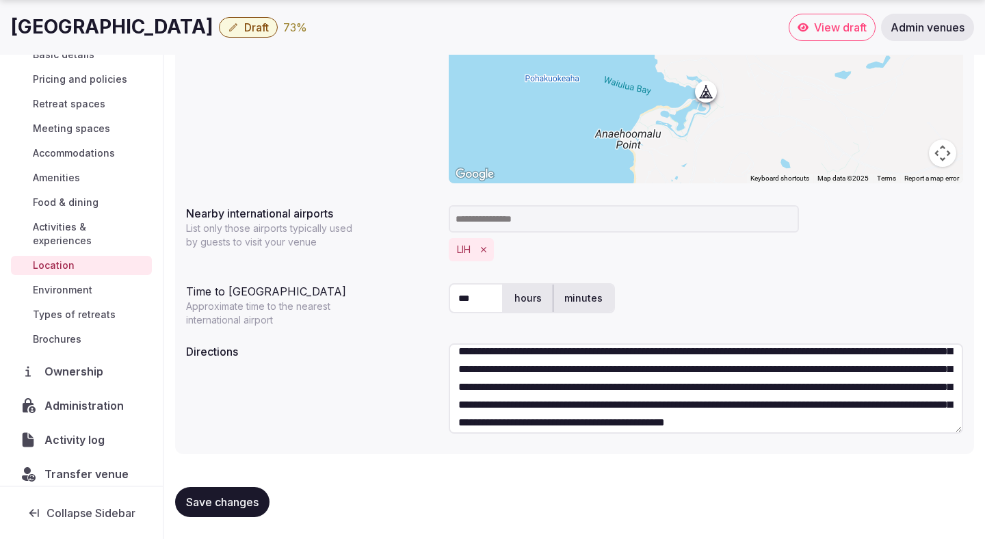
scroll to position [89, 0]
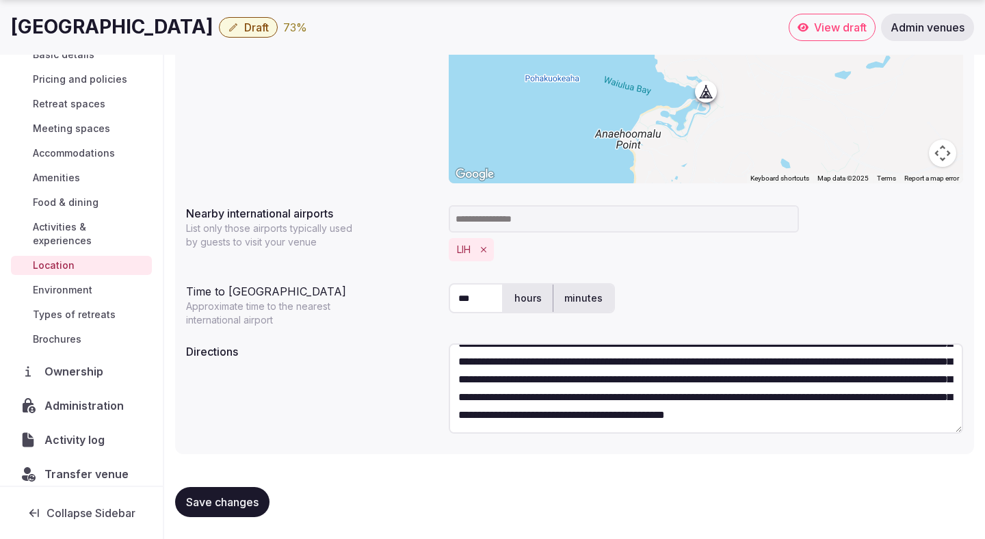
click at [797, 411] on textarea "**********" at bounding box center [706, 388] width 515 height 90
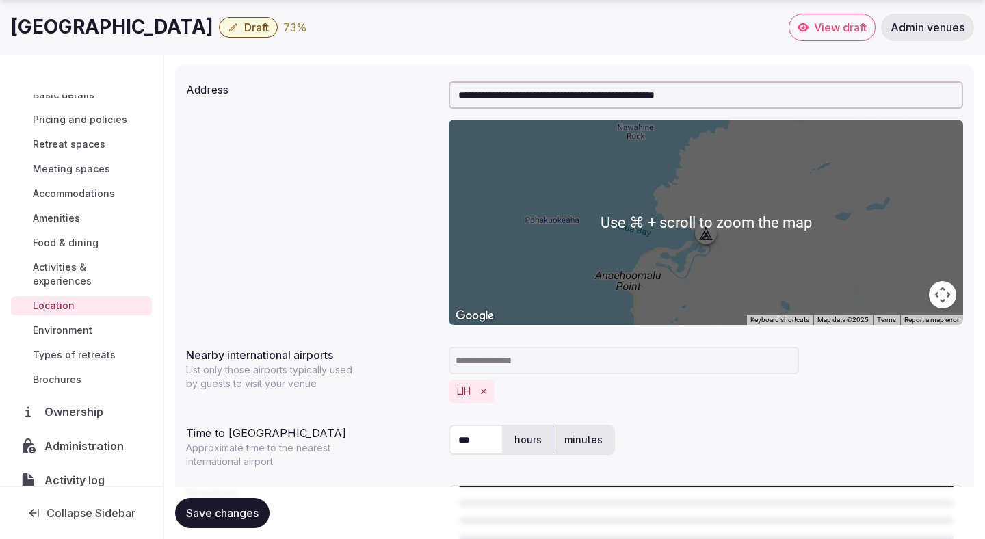
scroll to position [290, 0]
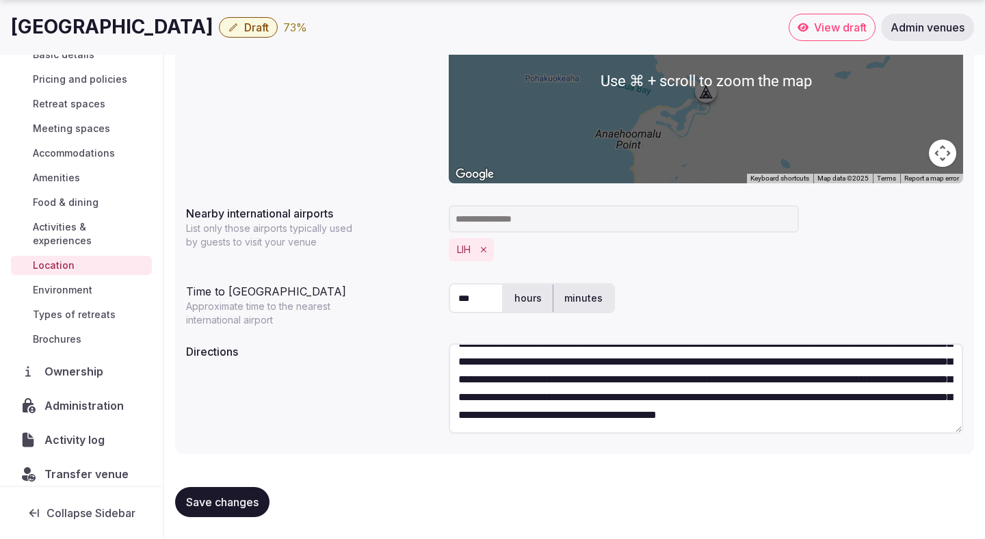
click at [791, 367] on textarea "**********" at bounding box center [706, 388] width 515 height 90
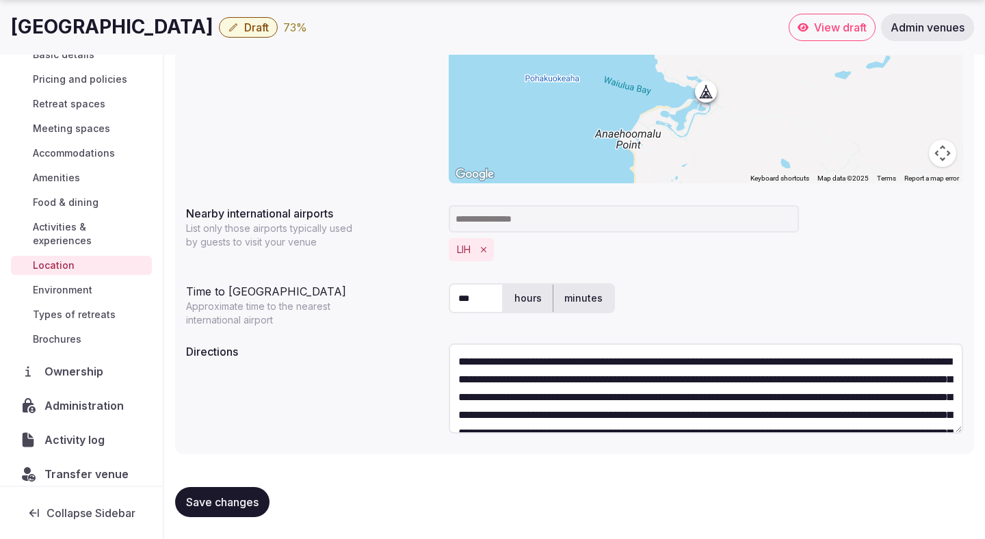
scroll to position [53, 0]
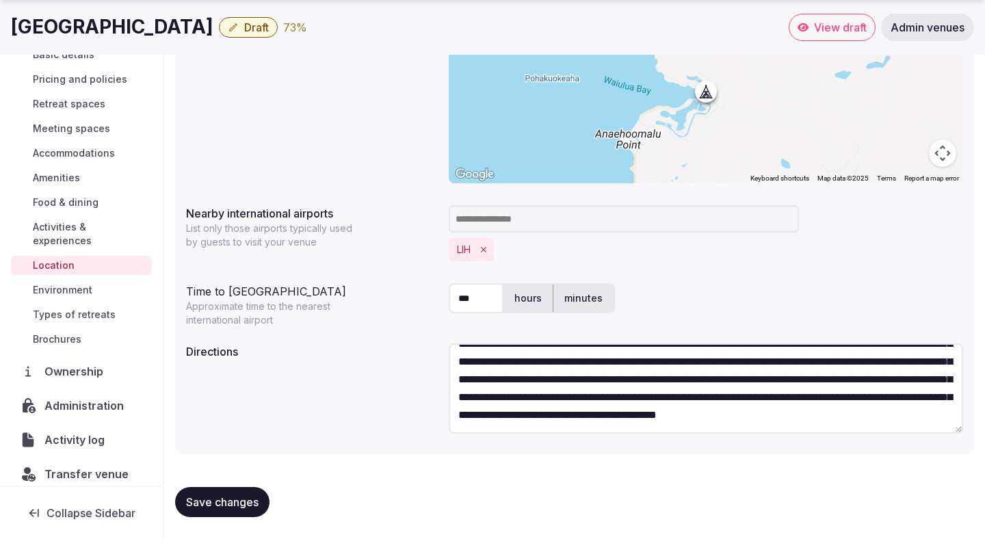
type textarea "**********"
click at [242, 492] on button "Save changes" at bounding box center [222, 502] width 94 height 30
click at [96, 281] on link "Environment" at bounding box center [81, 290] width 141 height 19
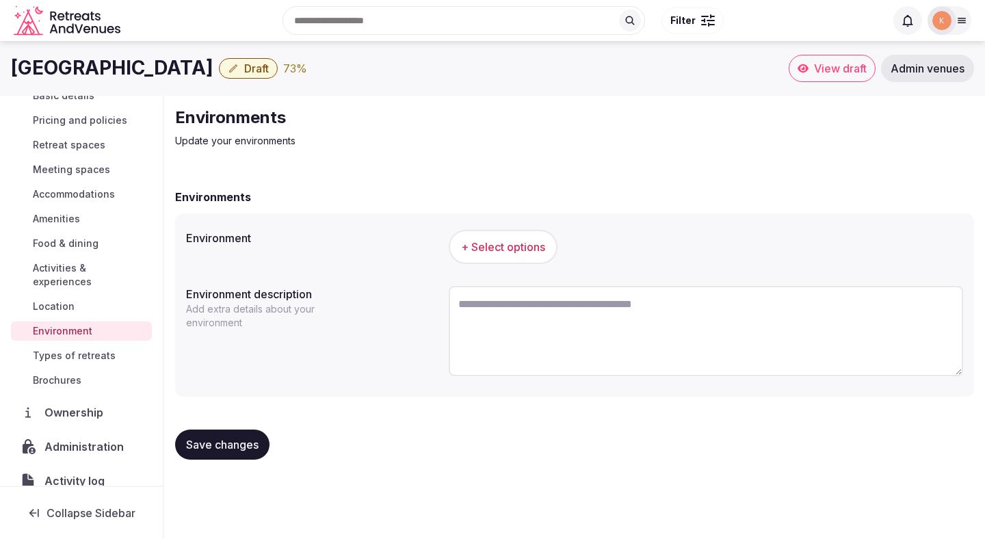
click at [493, 319] on textarea at bounding box center [706, 331] width 515 height 90
paste textarea "**********"
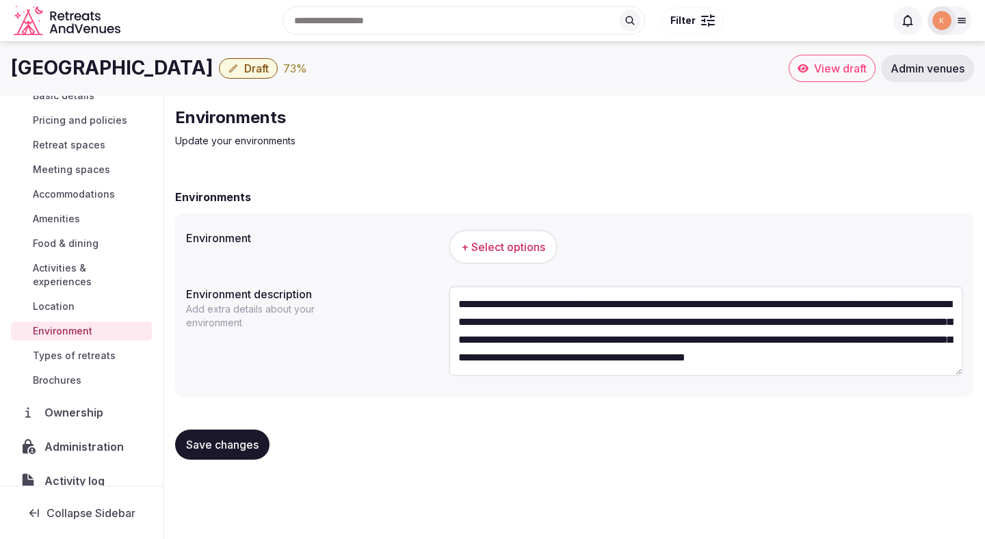
scroll to position [7, 0]
type textarea "**********"
click at [506, 252] on span "+ Select options" at bounding box center [503, 246] width 84 height 15
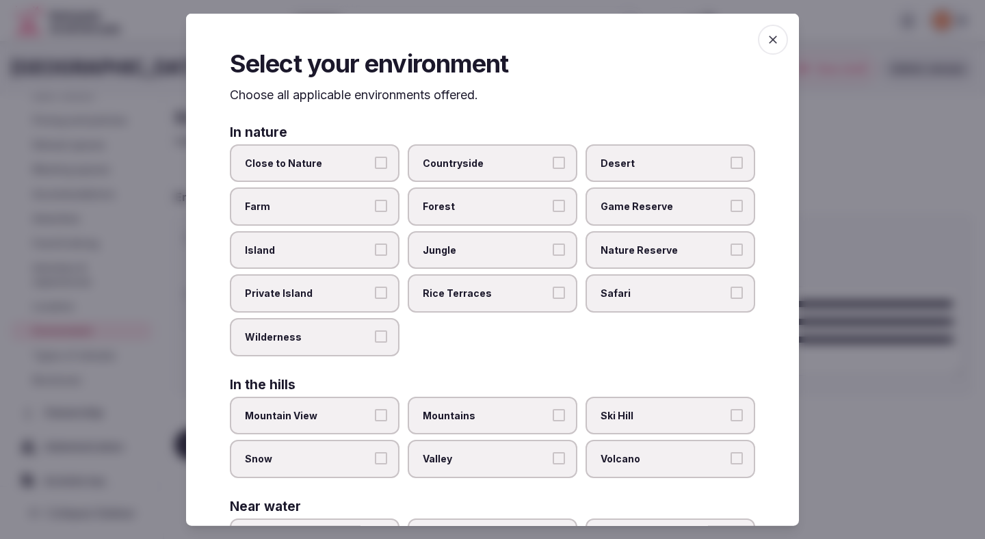
click at [351, 163] on span "Close to Nature" at bounding box center [308, 163] width 126 height 14
click at [375, 163] on button "Close to Nature" at bounding box center [381, 162] width 12 height 12
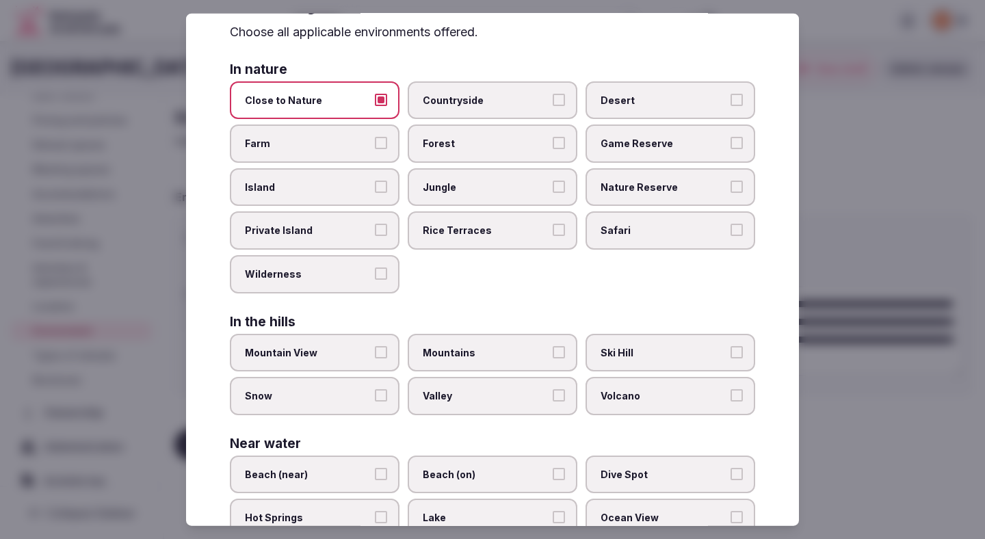
scroll to position [108, 0]
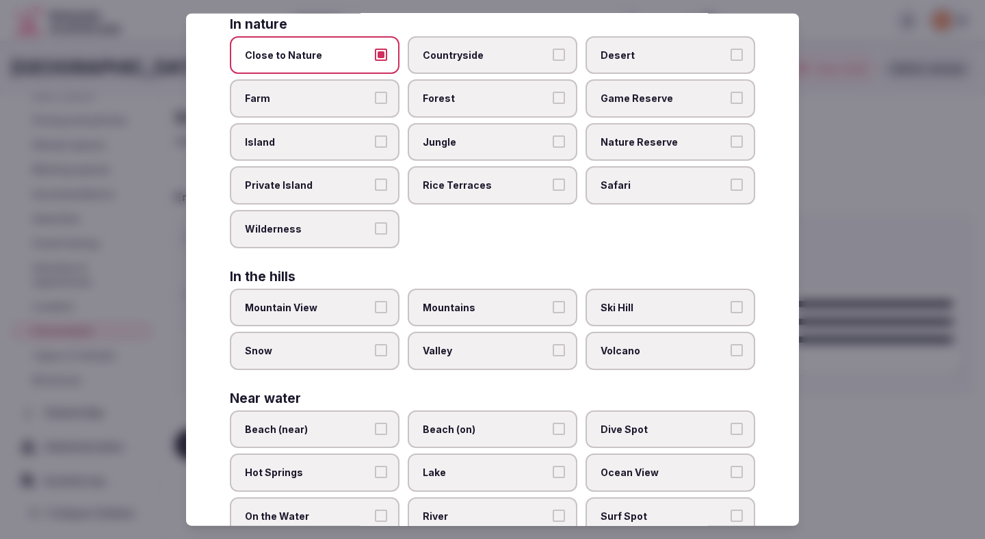
click at [352, 427] on span "Beach (near)" at bounding box center [308, 429] width 126 height 14
click at [375, 427] on button "Beach (near)" at bounding box center [381, 428] width 12 height 12
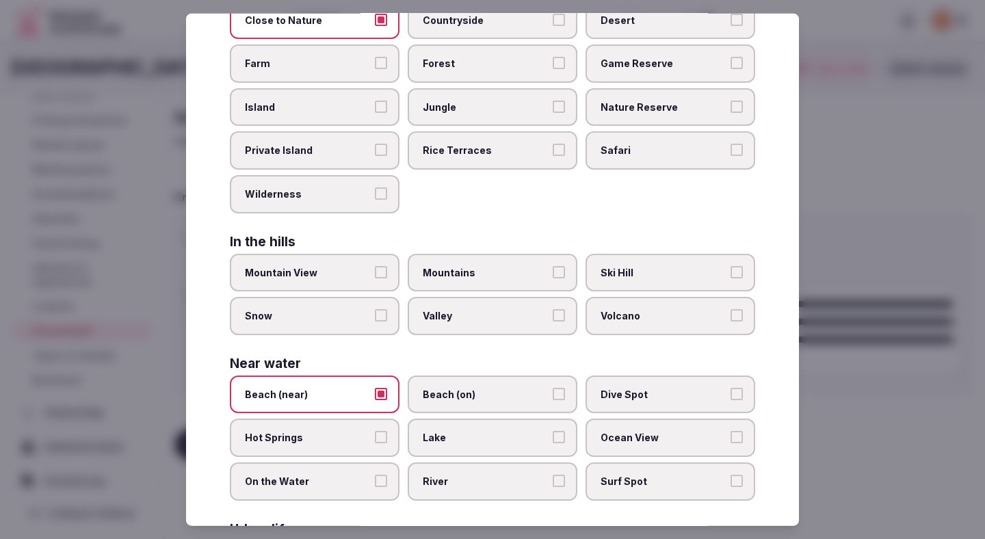
scroll to position [153, 0]
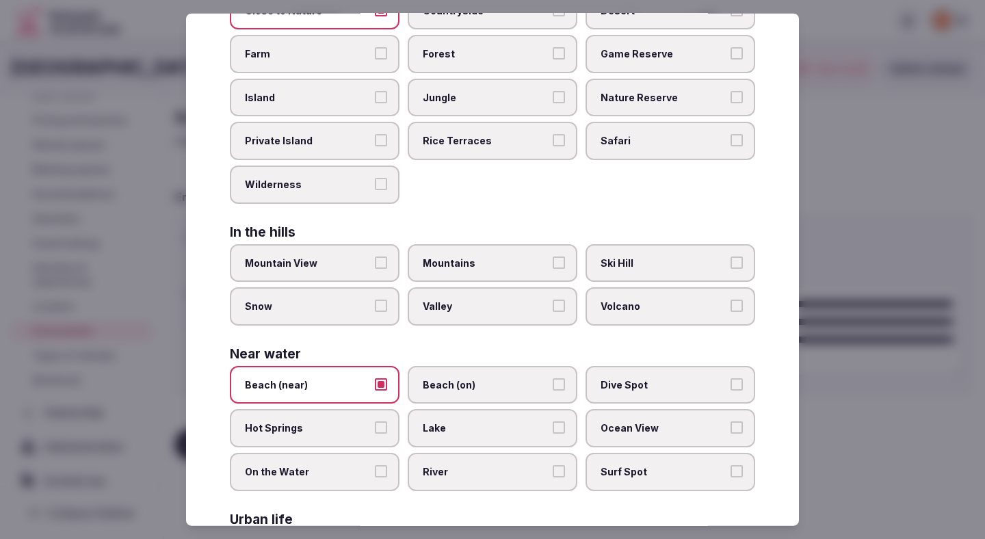
click at [430, 389] on span "Beach (on)" at bounding box center [486, 385] width 126 height 14
click at [553, 389] on button "Beach (on)" at bounding box center [559, 384] width 12 height 12
click at [371, 383] on label "Beach (near)" at bounding box center [315, 384] width 170 height 38
click at [375, 383] on button "Beach (near)" at bounding box center [381, 384] width 12 height 12
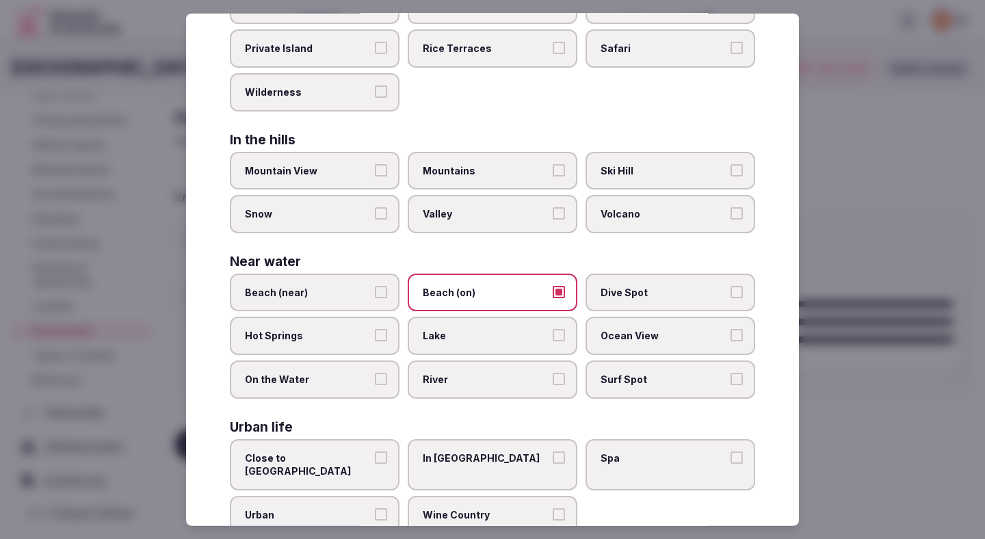
scroll to position [272, 0]
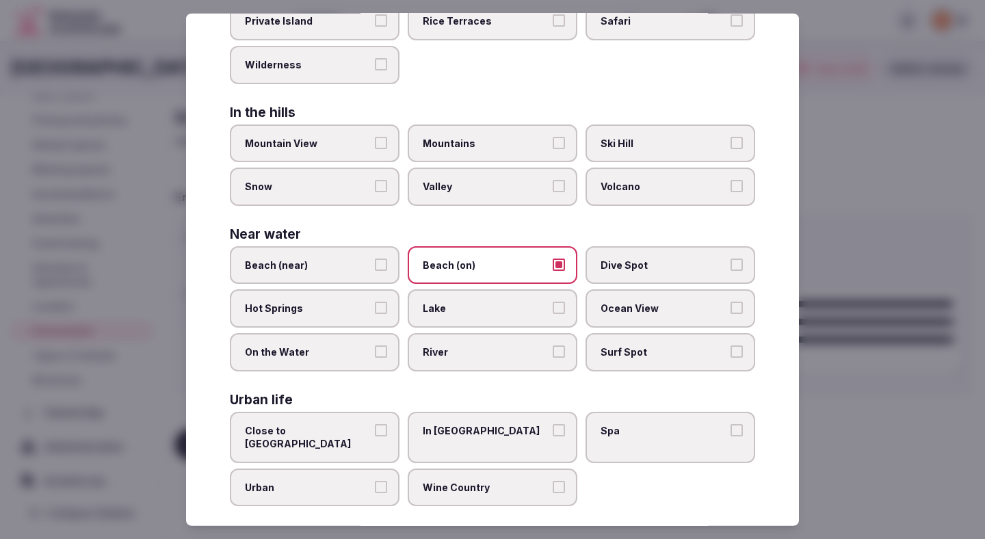
click at [166, 419] on div at bounding box center [492, 269] width 985 height 539
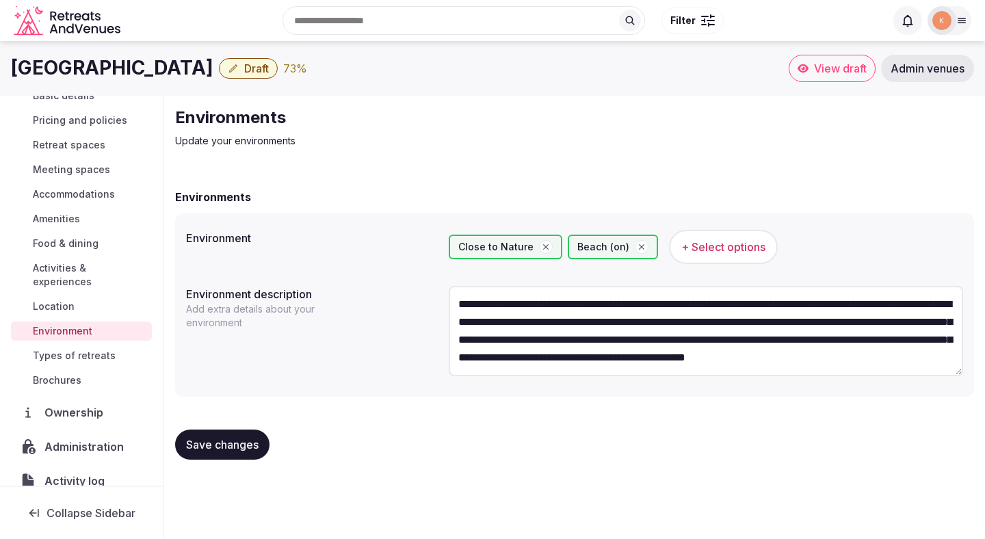
click at [255, 438] on span "Save changes" at bounding box center [222, 445] width 73 height 14
click at [252, 438] on span "Save changes" at bounding box center [222, 445] width 73 height 14
click at [107, 349] on span "Types of retreats" at bounding box center [74, 356] width 83 height 14
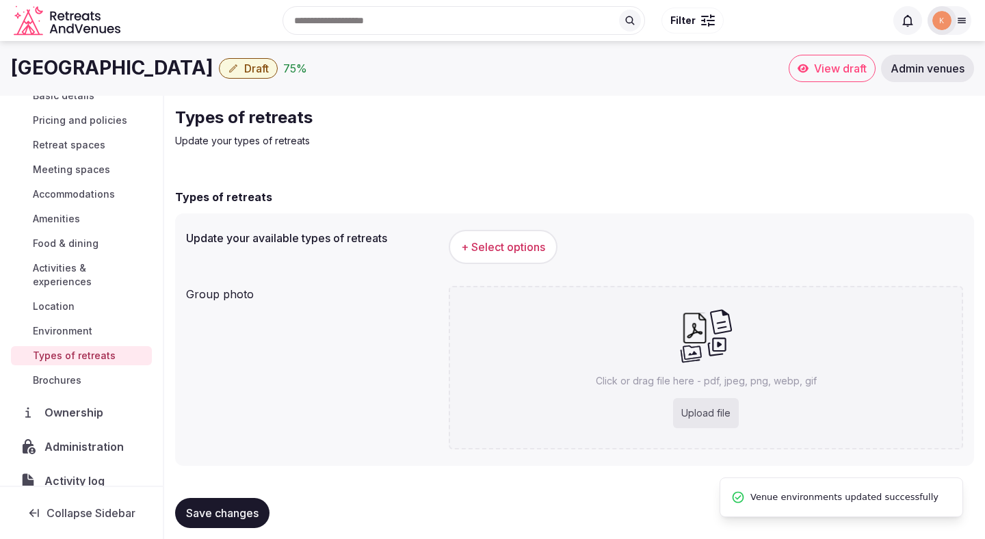
click at [495, 241] on span "+ Select options" at bounding box center [503, 246] width 84 height 15
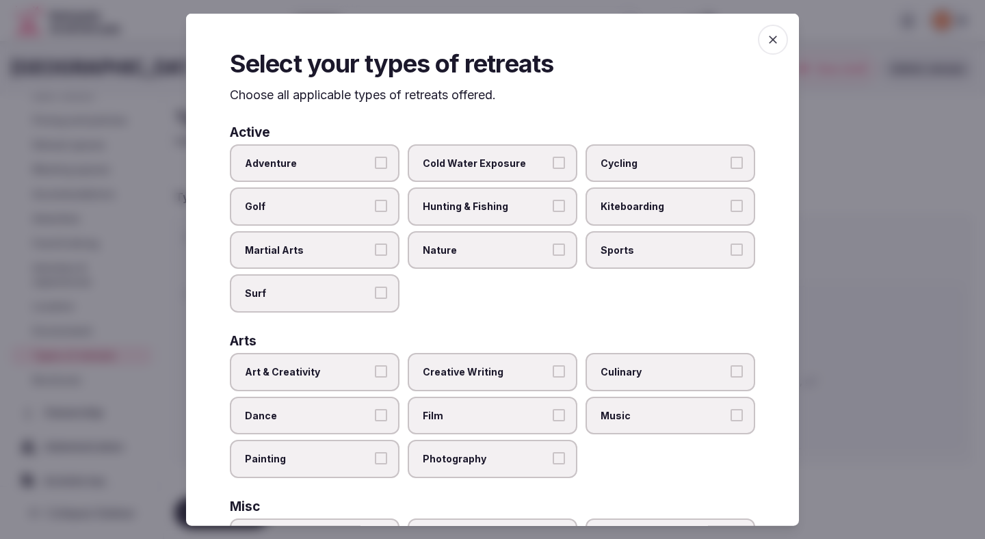
click at [358, 164] on span "Adventure" at bounding box center [308, 163] width 126 height 14
click at [375, 164] on button "Adventure" at bounding box center [381, 162] width 12 height 12
click at [505, 244] on span "Nature" at bounding box center [486, 250] width 126 height 14
click at [553, 244] on button "Nature" at bounding box center [559, 249] width 12 height 12
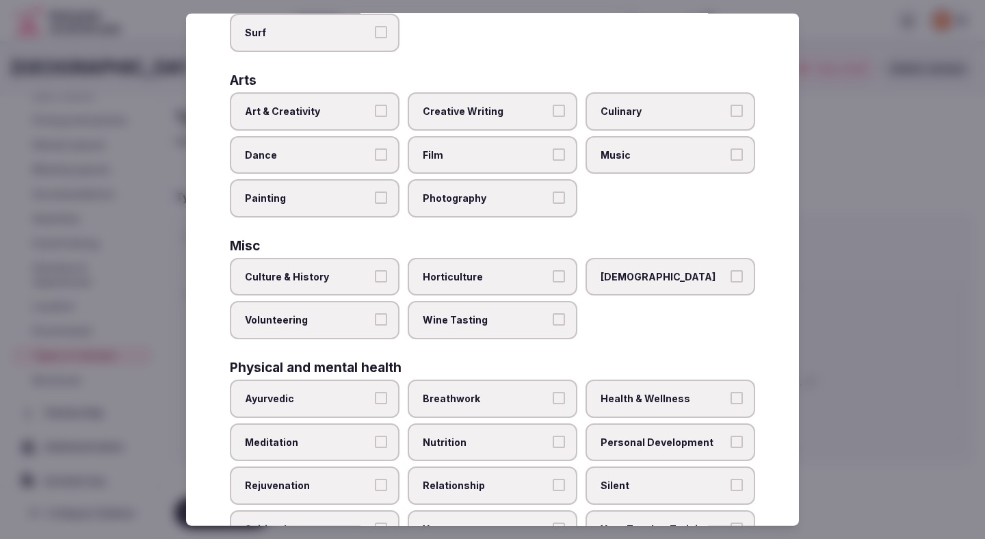
scroll to position [305, 0]
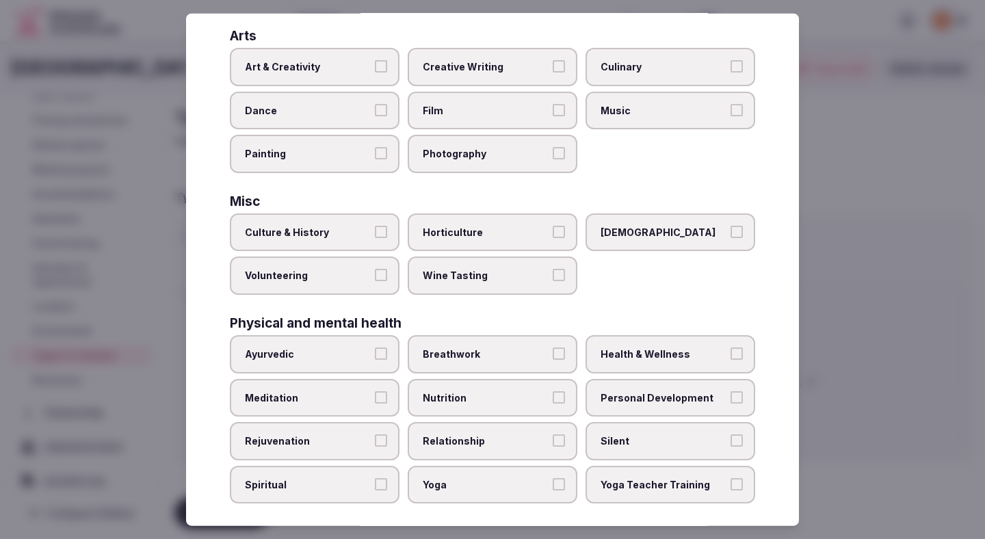
click at [651, 352] on span "Health & Wellness" at bounding box center [664, 355] width 126 height 14
click at [731, 352] on button "Health & Wellness" at bounding box center [737, 354] width 12 height 12
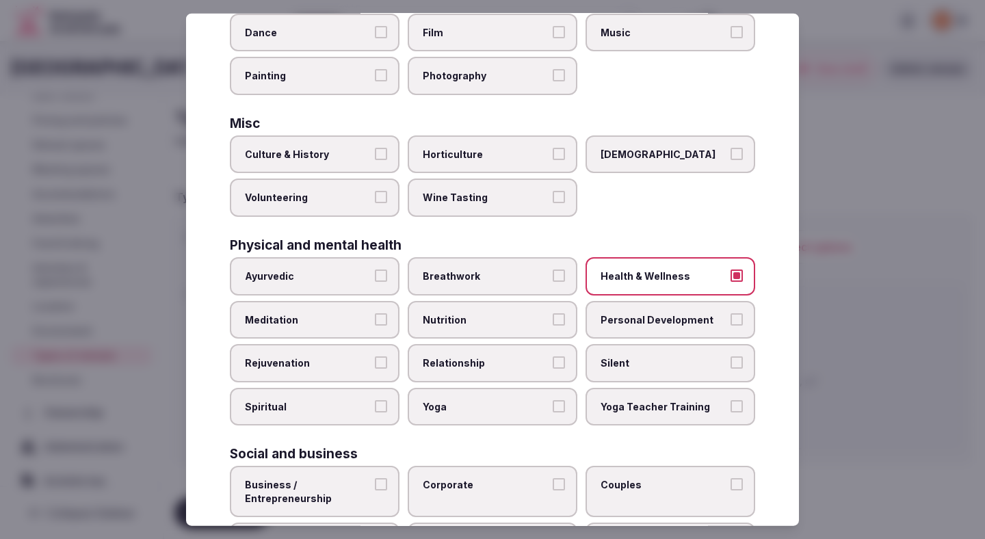
click at [517, 363] on span "Relationship" at bounding box center [486, 363] width 126 height 14
click at [553, 363] on button "Relationship" at bounding box center [559, 362] width 12 height 12
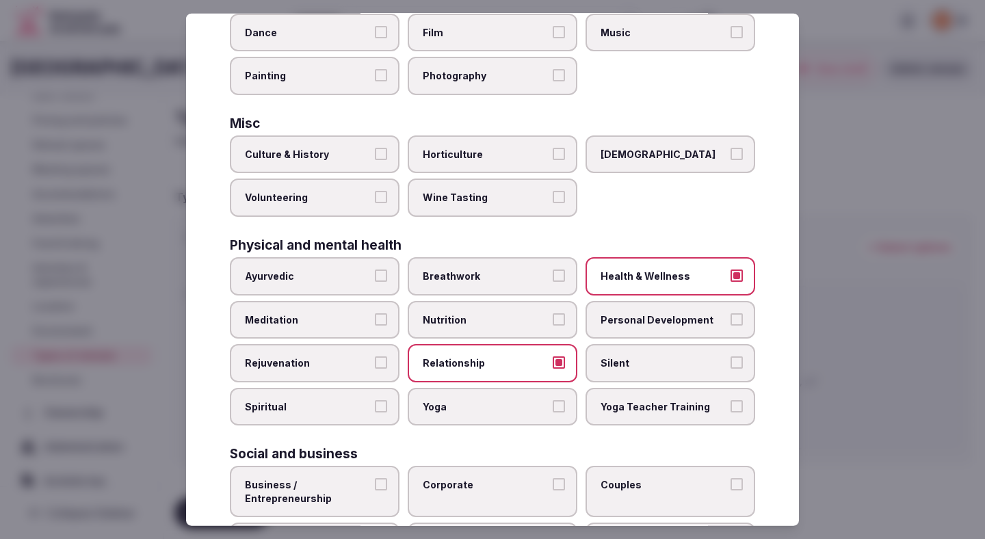
scroll to position [495, 0]
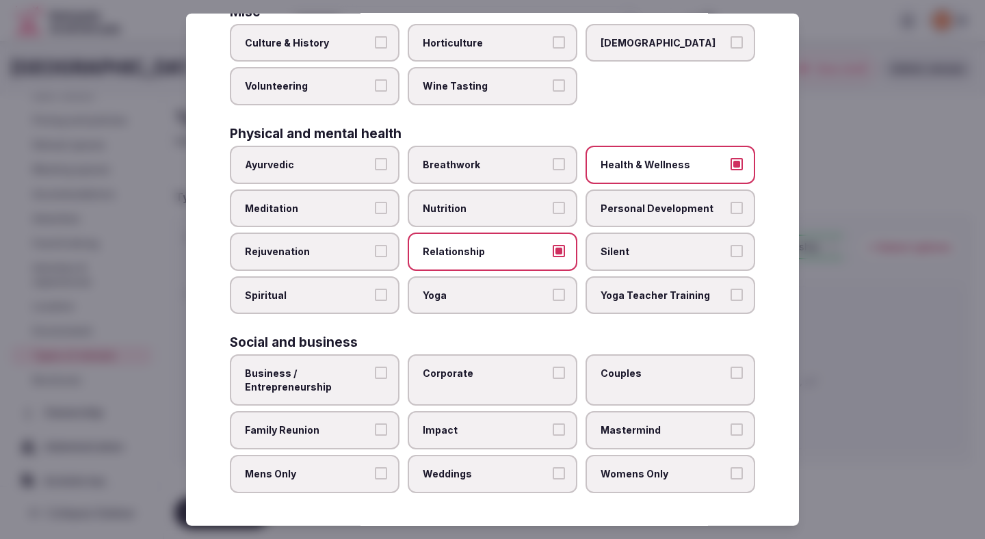
click at [341, 378] on span "Business / Entrepreneurship" at bounding box center [308, 380] width 126 height 27
click at [375, 378] on button "Business / Entrepreneurship" at bounding box center [381, 373] width 12 height 12
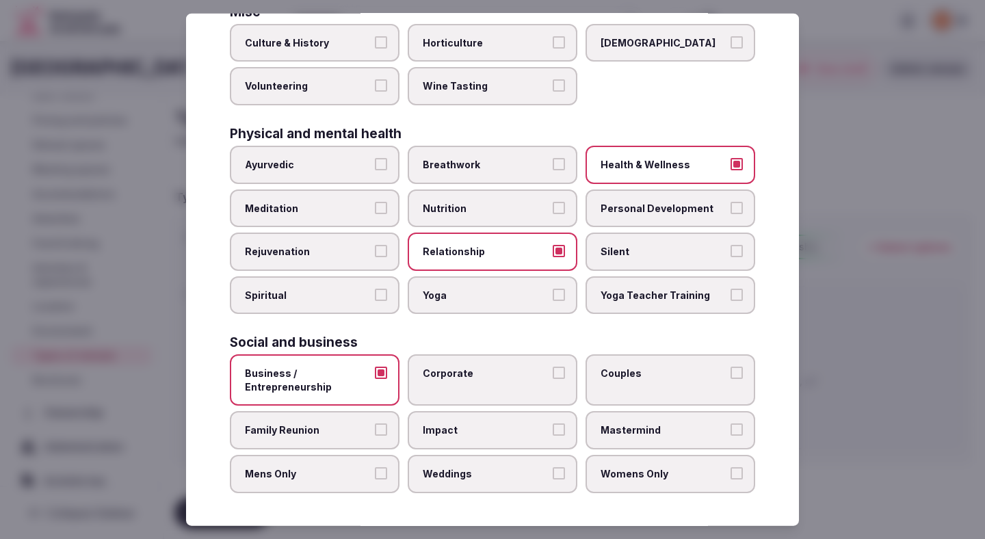
click at [433, 376] on span "Corporate" at bounding box center [486, 374] width 126 height 14
click at [553, 376] on button "Corporate" at bounding box center [559, 373] width 12 height 12
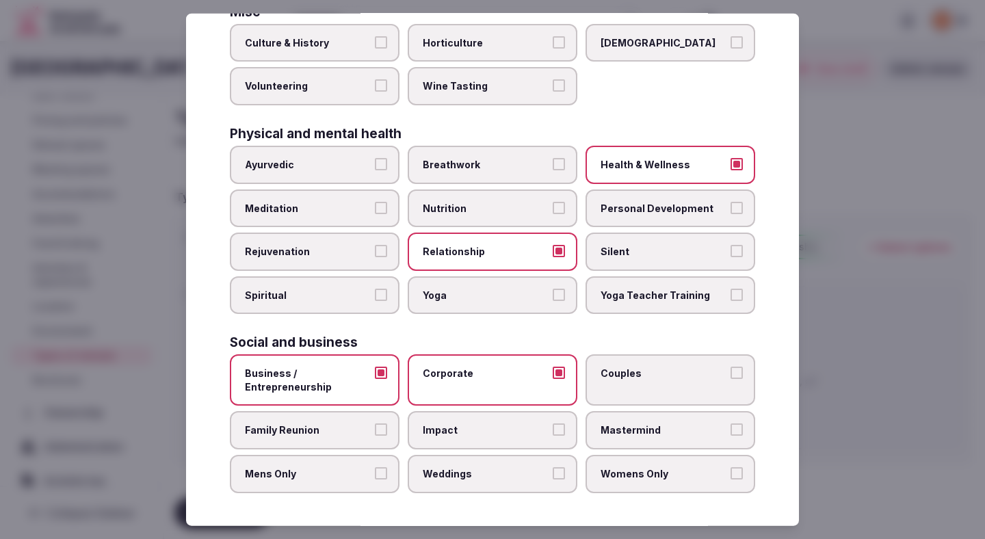
click at [604, 387] on label "Couples" at bounding box center [671, 379] width 170 height 51
click at [731, 379] on button "Couples" at bounding box center [737, 373] width 12 height 12
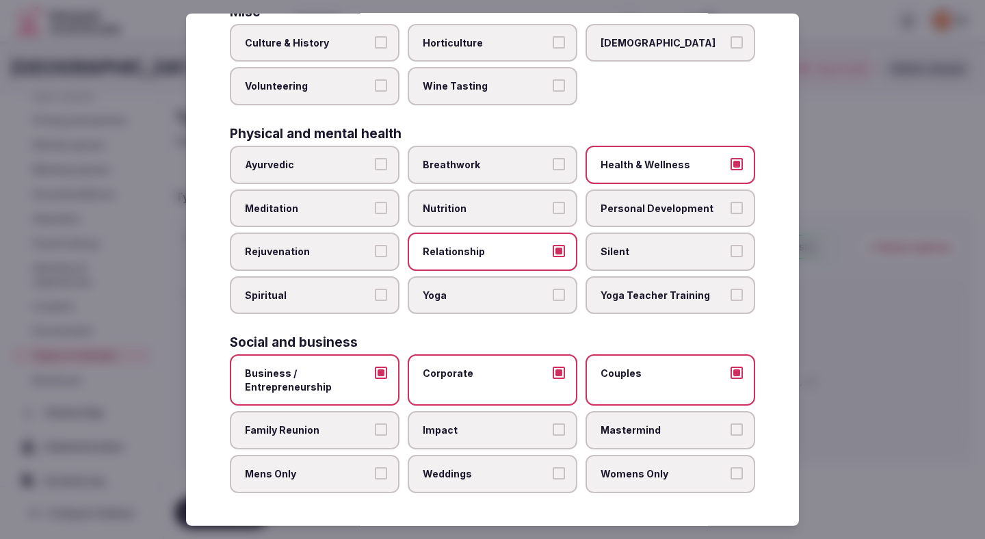
click at [341, 437] on label "Family Reunion" at bounding box center [315, 430] width 170 height 38
click at [375, 436] on button "Family Reunion" at bounding box center [381, 430] width 12 height 12
click at [443, 443] on label "Impact" at bounding box center [493, 430] width 170 height 38
click at [553, 436] on button "Impact" at bounding box center [559, 430] width 12 height 12
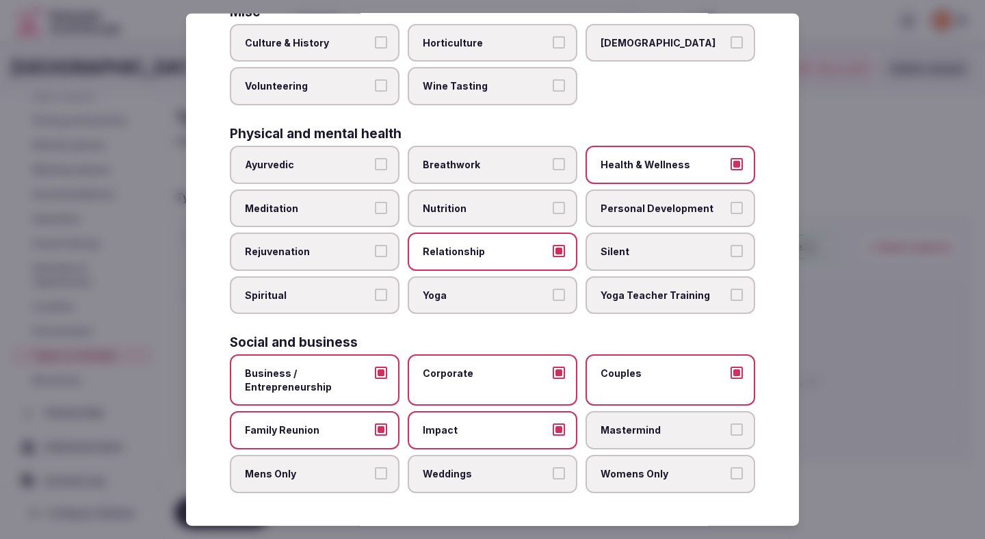
click at [622, 468] on span "Womens Only" at bounding box center [664, 474] width 126 height 14
click at [731, 468] on button "Womens Only" at bounding box center [737, 473] width 12 height 12
click at [506, 468] on span "Weddings" at bounding box center [486, 474] width 126 height 14
click at [553, 468] on button "Weddings" at bounding box center [559, 473] width 12 height 12
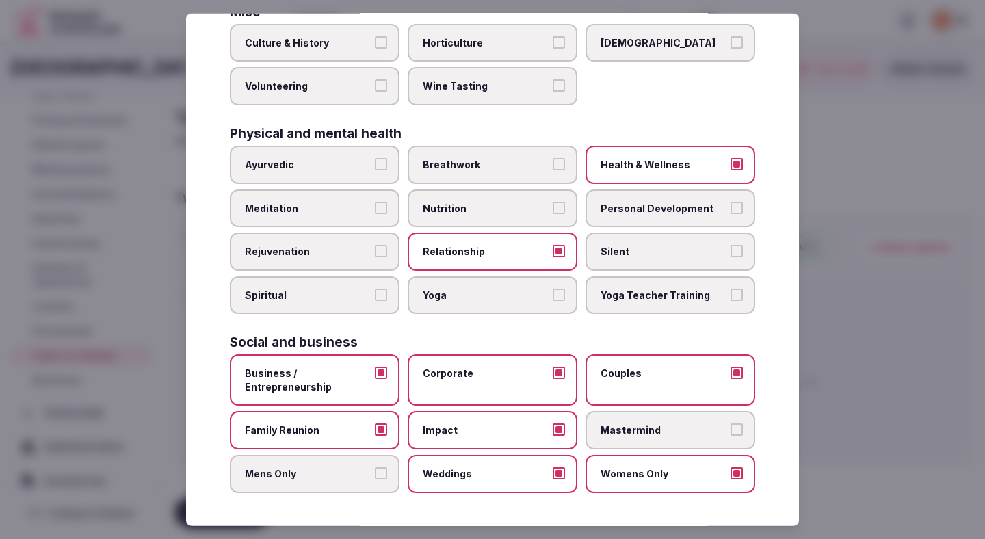
click at [412, 473] on label "Weddings" at bounding box center [493, 474] width 170 height 38
click at [553, 473] on button "Weddings" at bounding box center [559, 473] width 12 height 12
click at [411, 473] on label "Weddings" at bounding box center [493, 474] width 170 height 38
click at [553, 473] on button "Weddings" at bounding box center [559, 473] width 12 height 12
click at [361, 473] on span "Mens Only" at bounding box center [308, 474] width 126 height 14
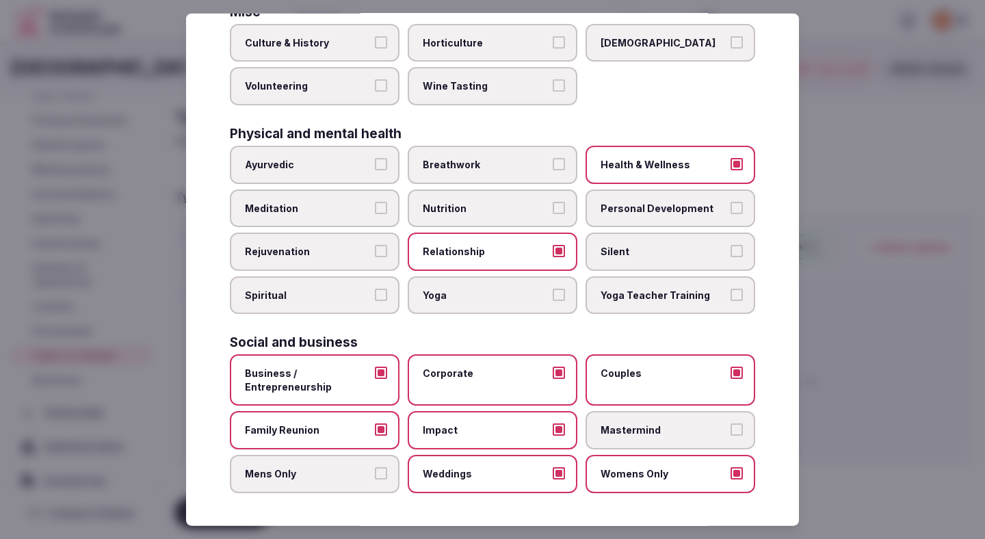
click at [375, 473] on button "Mens Only" at bounding box center [381, 473] width 12 height 12
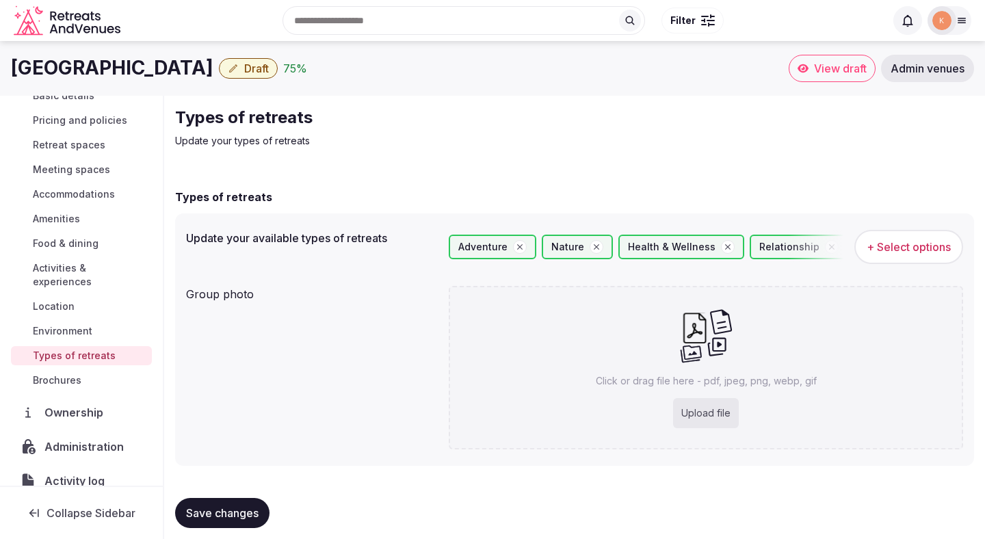
click at [235, 508] on span "Save changes" at bounding box center [222, 513] width 73 height 14
drag, startPoint x: 223, startPoint y: 70, endPoint x: 14, endPoint y: 65, distance: 208.7
click at [14, 65] on h1 "Hilton Waikoloa Village" at bounding box center [112, 68] width 203 height 27
copy h1 "Hilton Waikoloa Village"
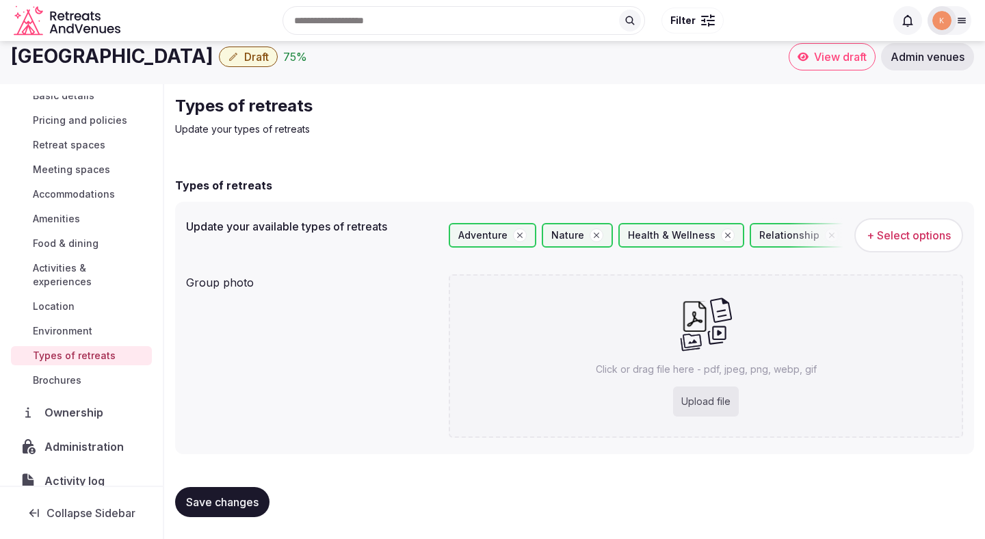
click at [718, 401] on div "Upload file" at bounding box center [706, 402] width 66 height 30
type input "**********"
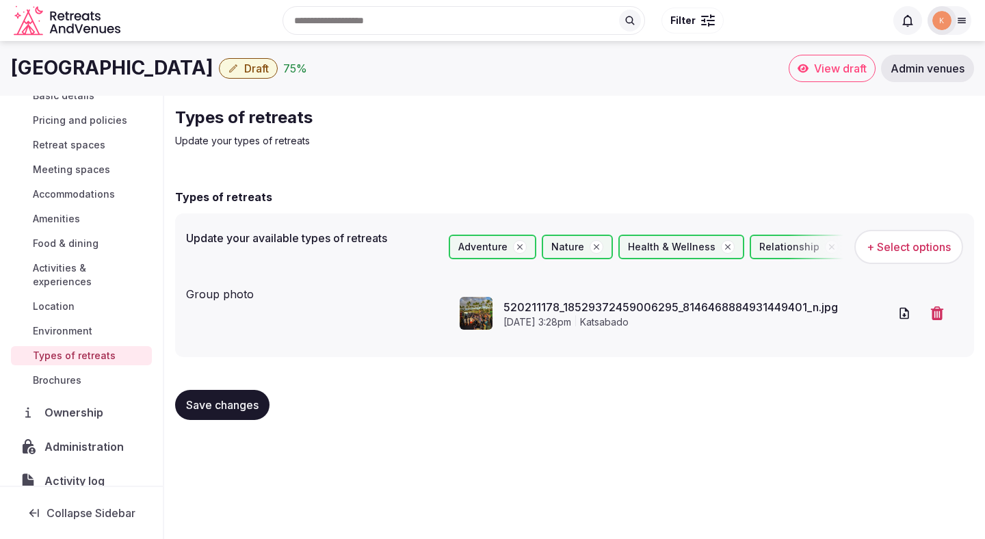
click at [217, 396] on button "Save changes" at bounding box center [222, 405] width 94 height 30
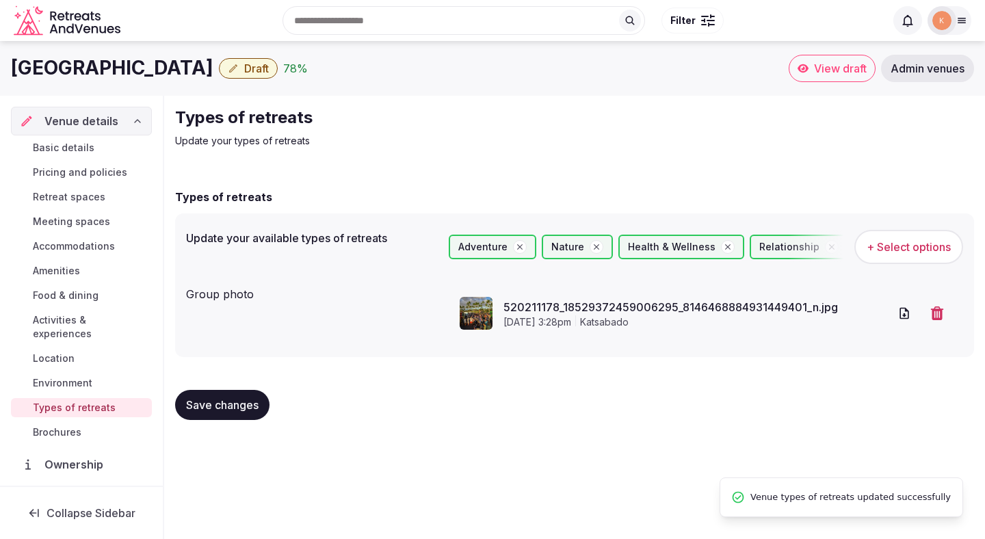
click at [77, 150] on span "Basic details" at bounding box center [64, 148] width 62 height 14
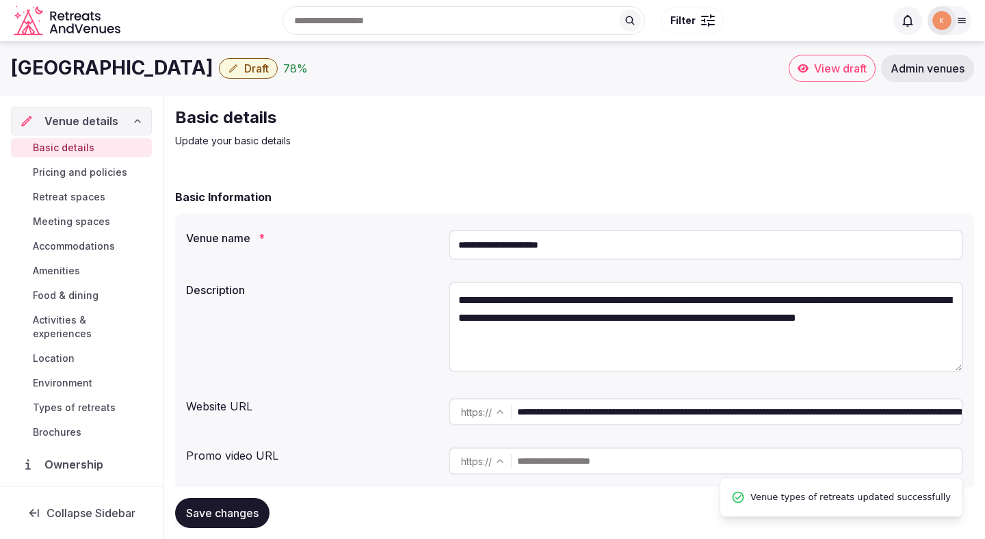
click at [268, 70] on span "Draft" at bounding box center [256, 69] width 25 height 14
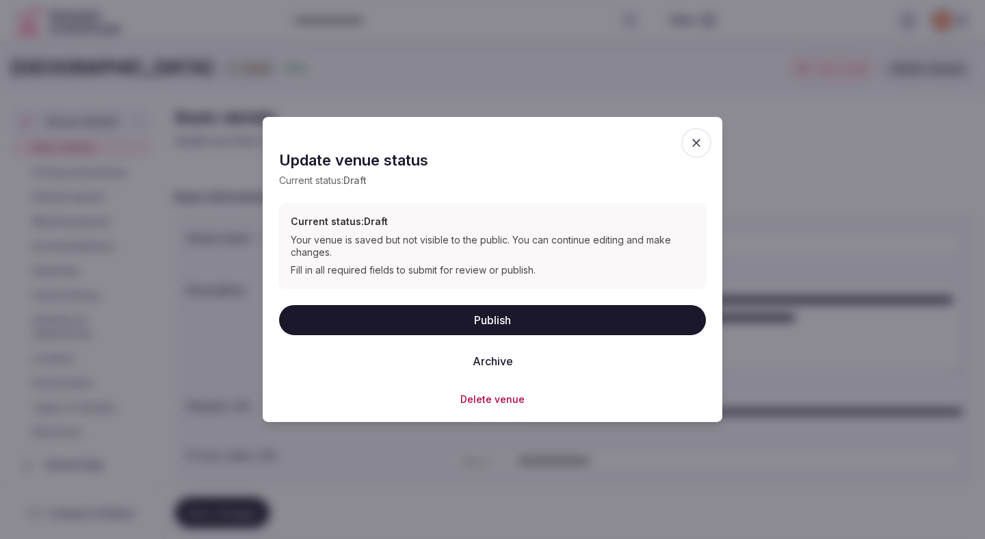
click at [392, 317] on button "Publish" at bounding box center [492, 319] width 427 height 30
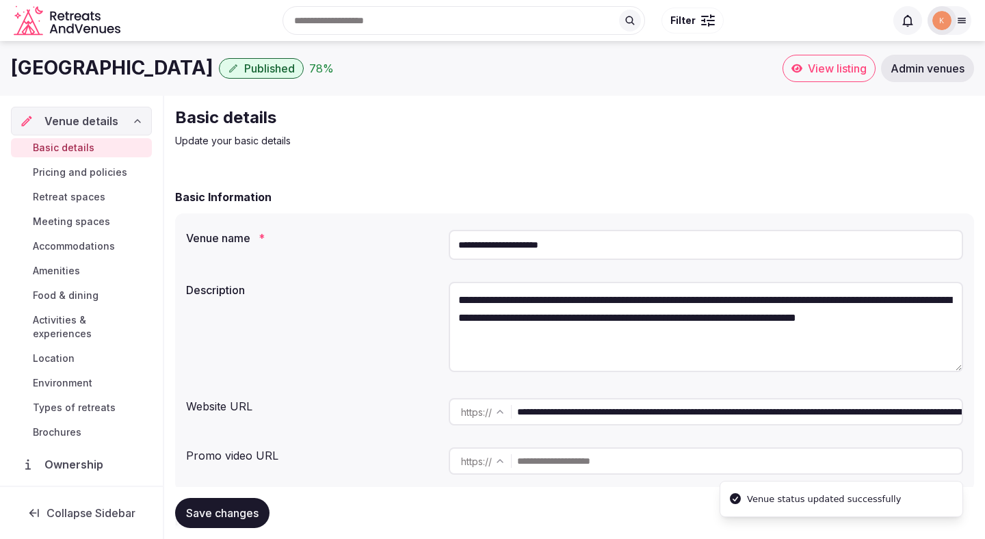
click at [97, 148] on link "Basic details" at bounding box center [81, 147] width 141 height 19
click at [833, 64] on span "View listing" at bounding box center [837, 69] width 59 height 14
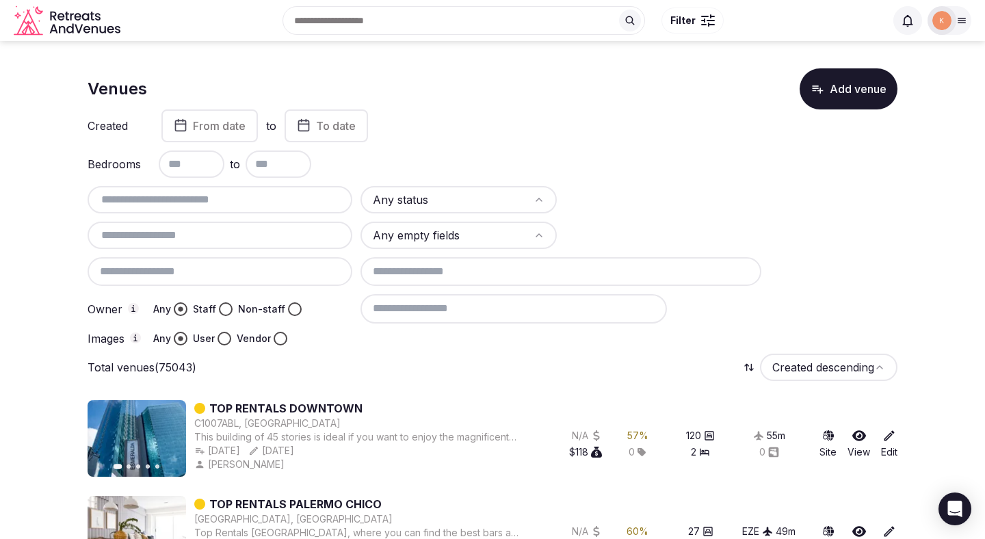
click at [434, 198] on html "Search Popular Destinations [GEOGRAPHIC_DATA], [GEOGRAPHIC_DATA] [GEOGRAPHIC_DA…" at bounding box center [492, 269] width 985 height 539
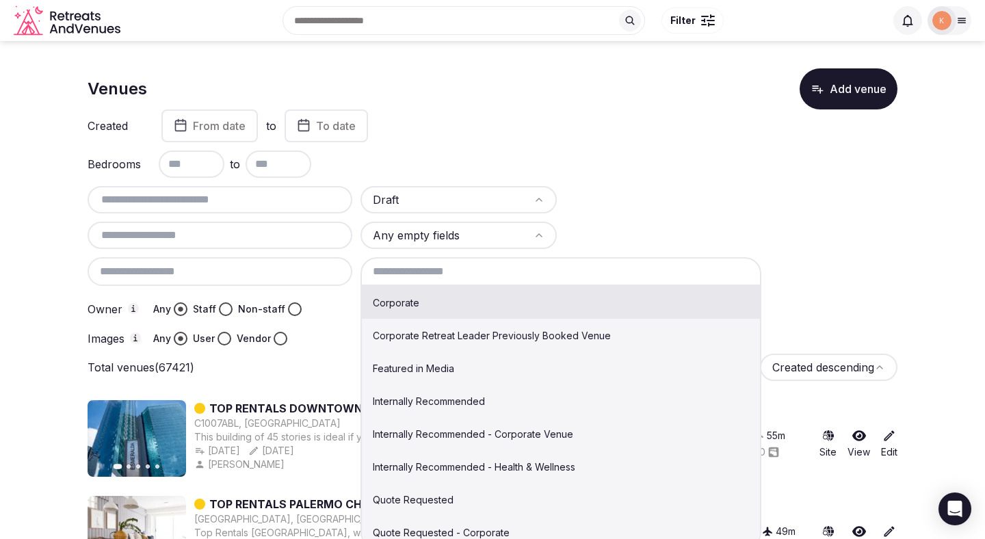
click at [429, 270] on input at bounding box center [561, 271] width 401 height 29
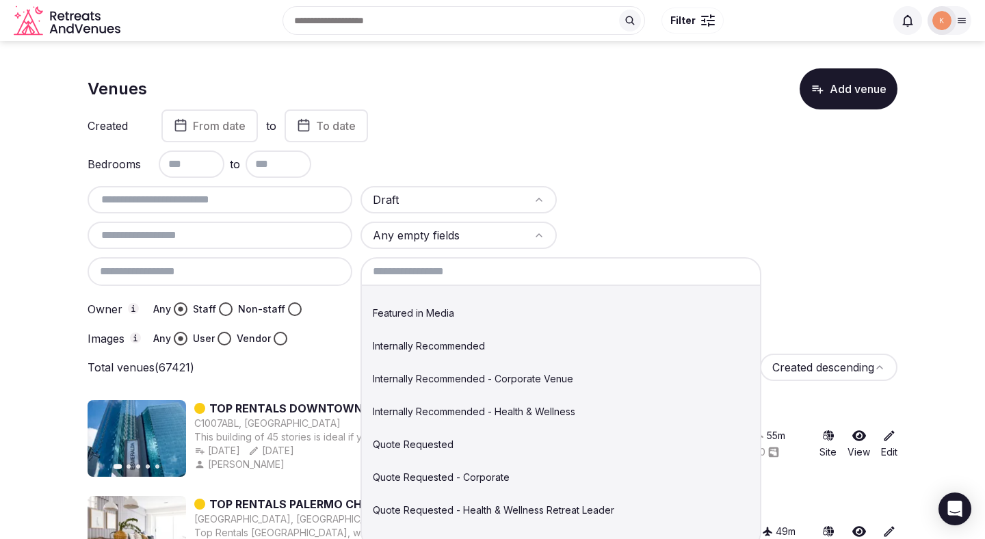
scroll to position [57, 0]
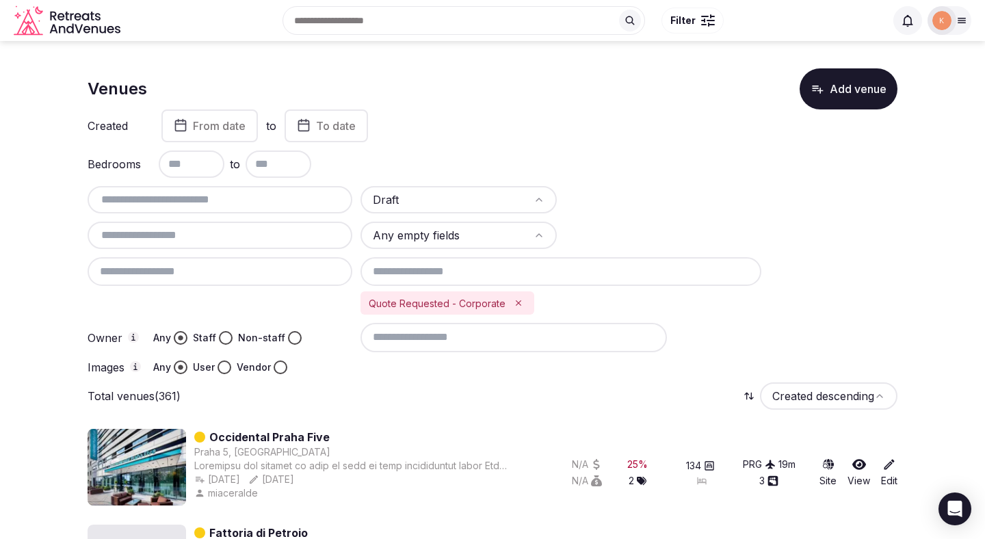
click at [225, 339] on button "Staff" at bounding box center [226, 338] width 14 height 14
click at [222, 364] on button "User" at bounding box center [225, 368] width 14 height 14
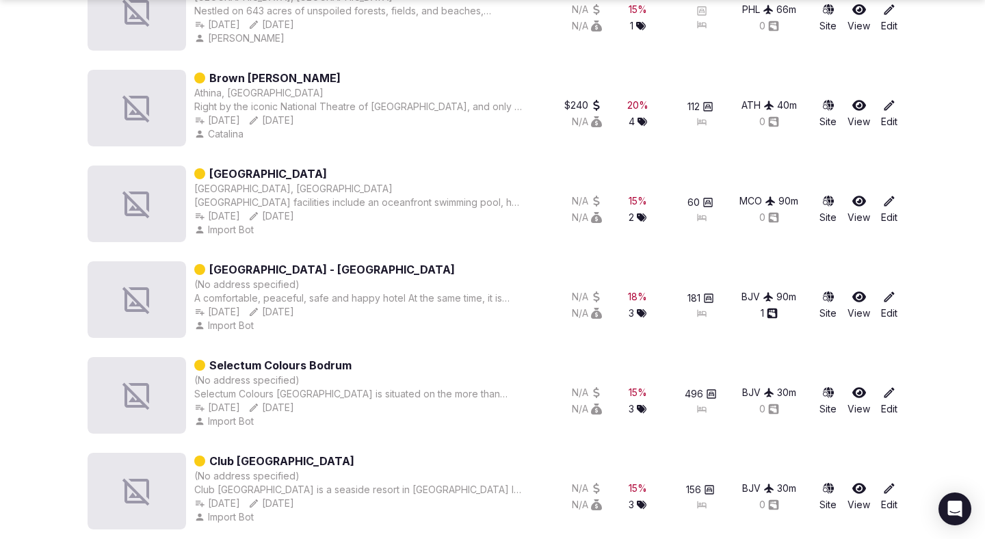
scroll to position [666, 0]
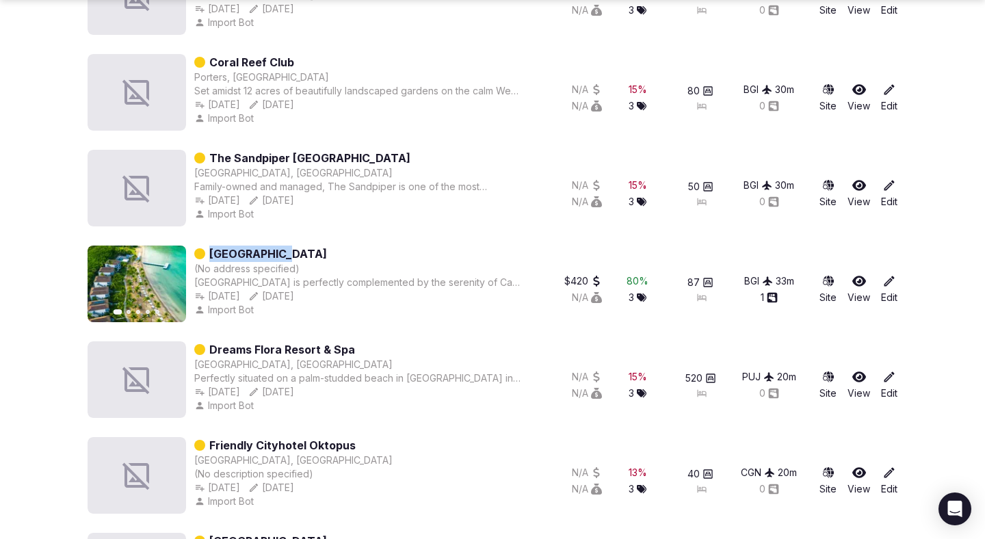
scroll to position [1213, 0]
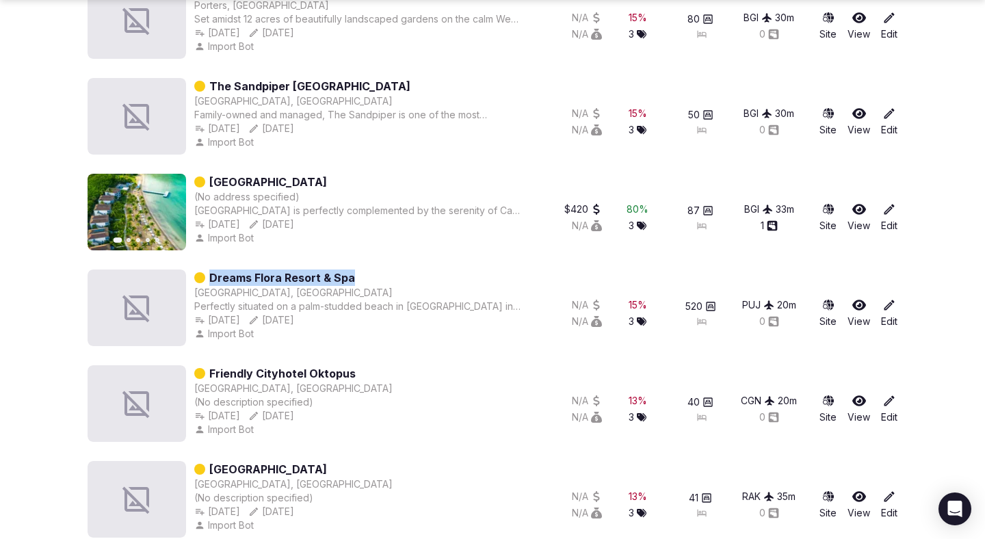
click at [377, 278] on div "Dreams Flora Resort & Spa" at bounding box center [358, 278] width 328 height 16
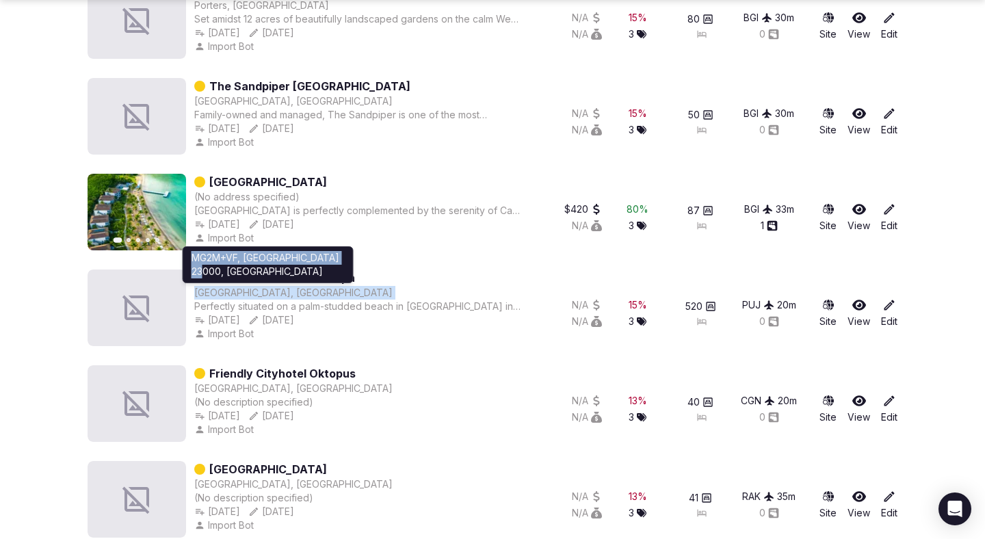
drag, startPoint x: 380, startPoint y: 278, endPoint x: 207, endPoint y: 276, distance: 172.4
click at [207, 276] on div "Dreams Flora Resort & Spa Punta Cana, Dominican Republic MG2M+VF, Punta Cana 23…" at bounding box center [358, 308] width 328 height 77
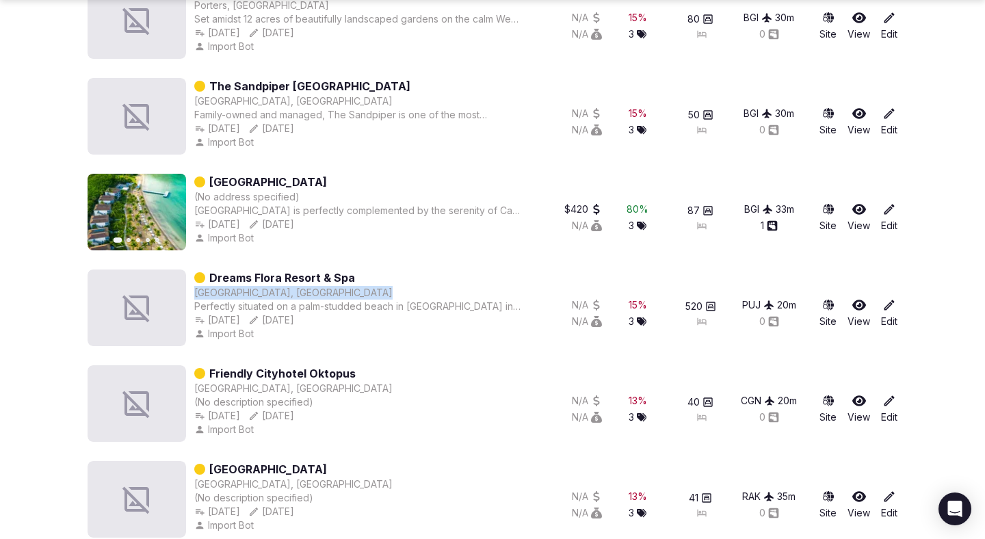
copy div "Punta Cana, Dominican Republic MG2M+VF, Punta Cana 23000, Do"
click at [372, 244] on div "Import Bot" at bounding box center [358, 238] width 328 height 14
drag, startPoint x: 365, startPoint y: 274, endPoint x: 213, endPoint y: 274, distance: 151.2
click at [213, 274] on div "Dreams Flora Resort & Spa" at bounding box center [358, 278] width 328 height 16
copy link "reams Flora Resort & Spa"
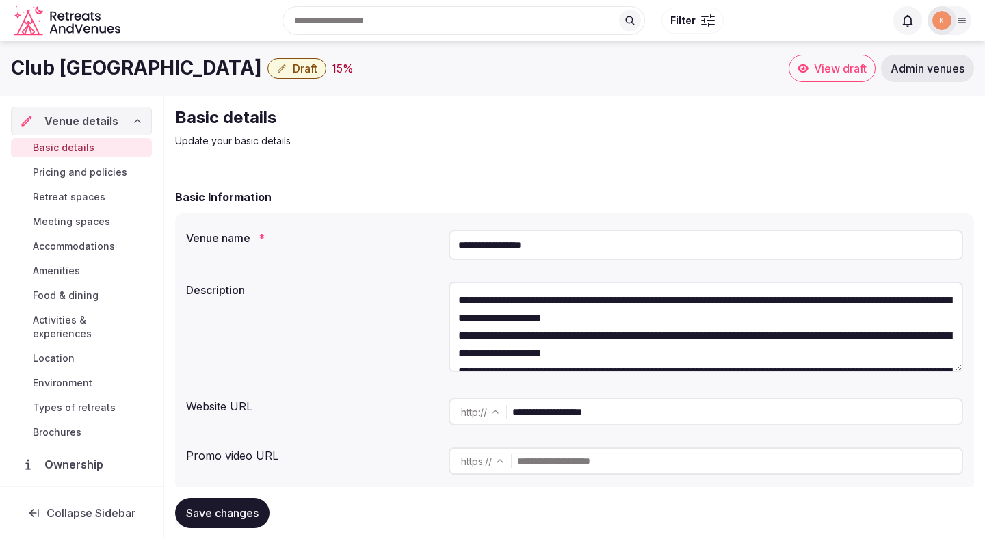
click at [586, 411] on input "**********" at bounding box center [737, 411] width 450 height 27
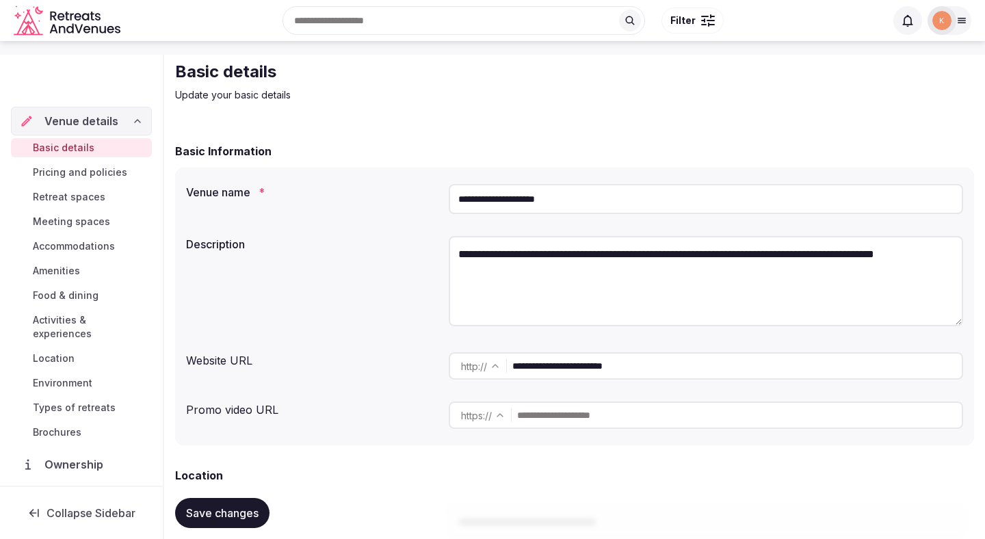
scroll to position [47, 0]
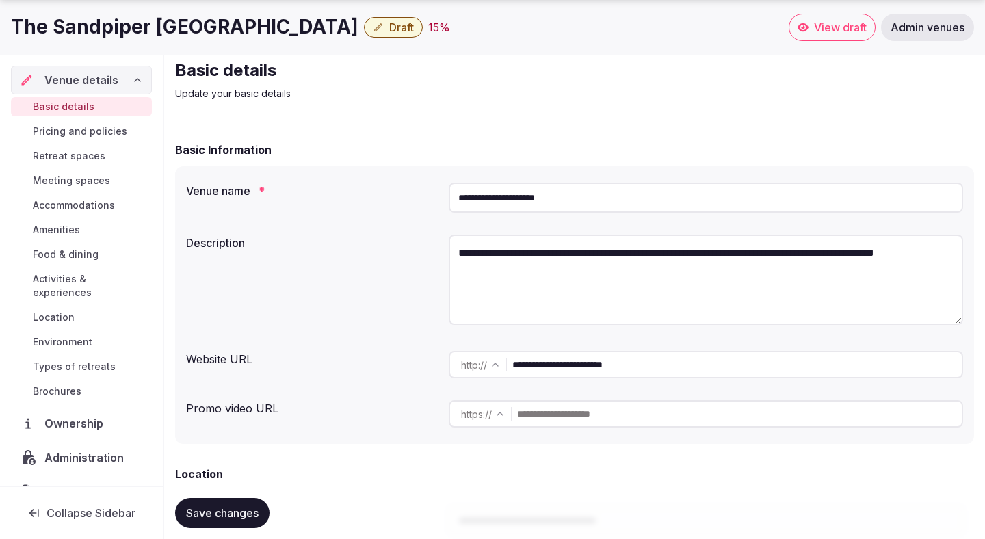
click at [569, 362] on input "**********" at bounding box center [737, 364] width 450 height 27
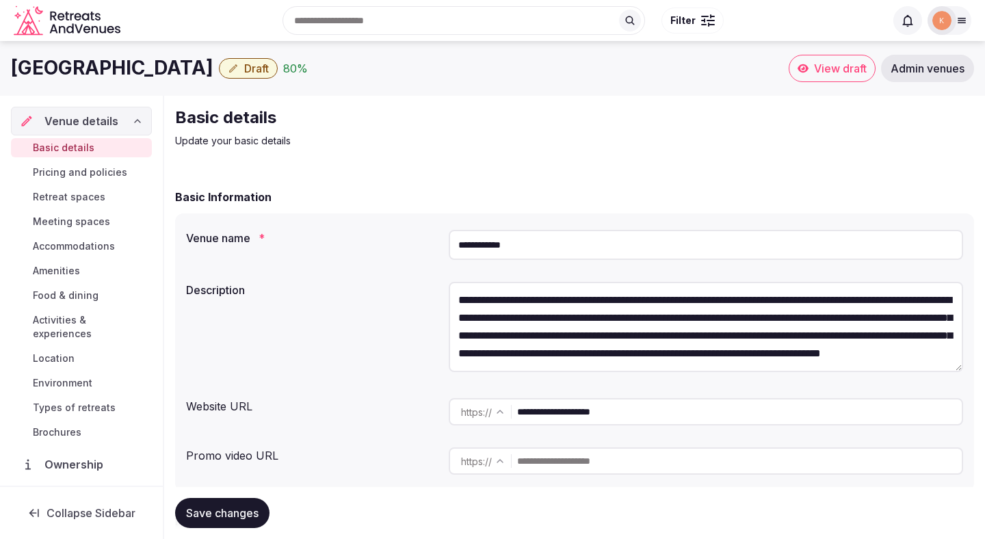
scroll to position [93, 0]
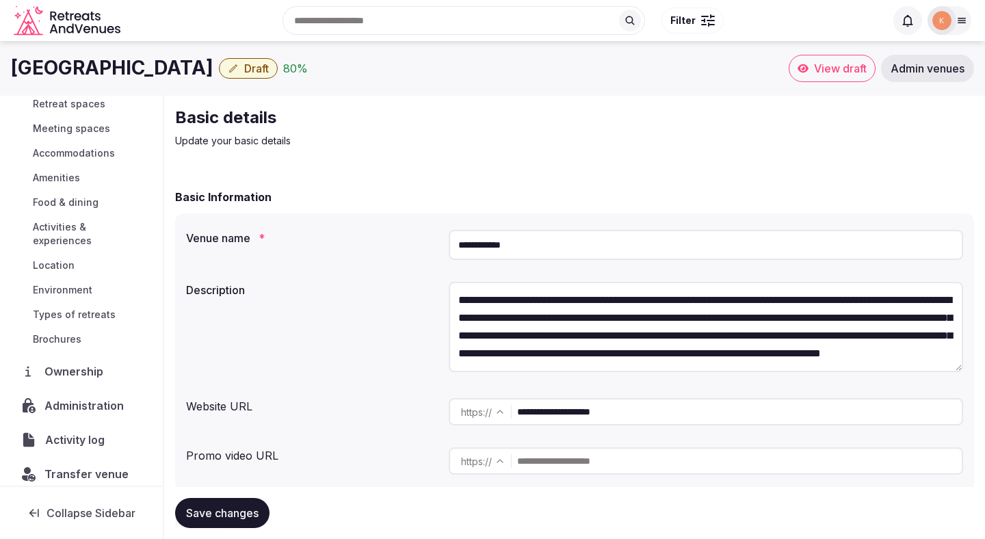
click at [68, 432] on span "Activity log" at bounding box center [77, 440] width 65 height 16
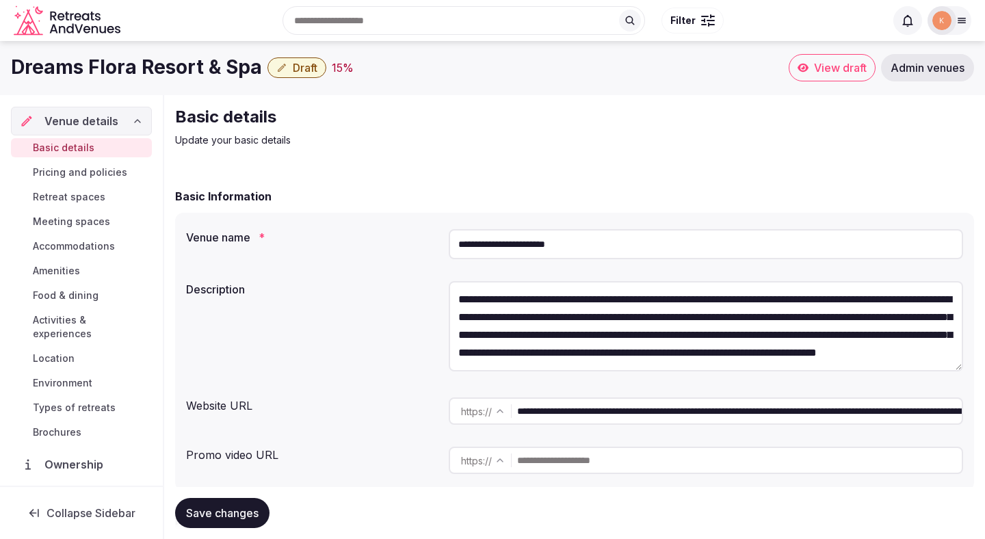
scroll to position [61, 0]
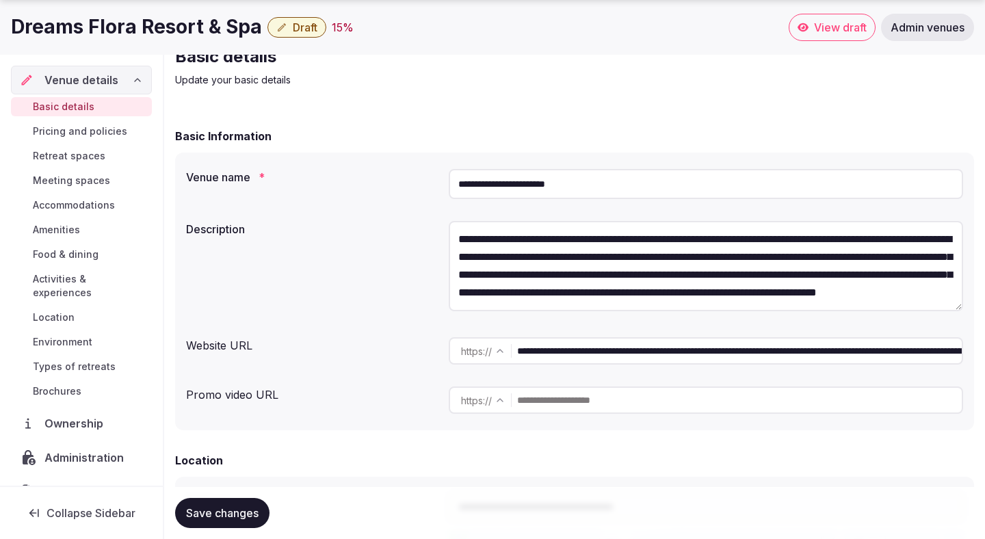
click at [606, 343] on input "**********" at bounding box center [739, 350] width 445 height 27
click at [932, 28] on span "Admin venues" at bounding box center [928, 28] width 74 height 14
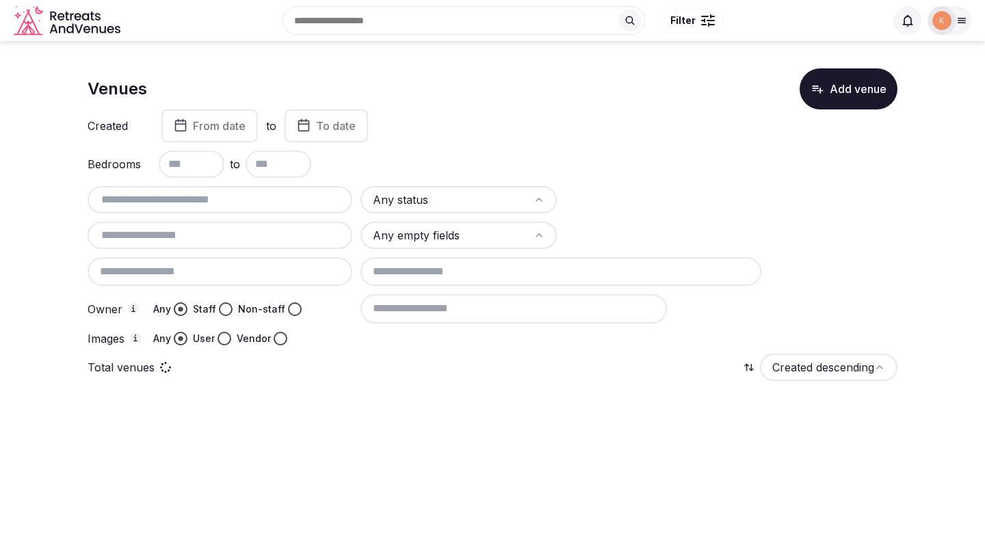
click at [317, 205] on input "text" at bounding box center [220, 200] width 254 height 16
paste input "**********"
click at [312, 192] on input "**********" at bounding box center [220, 200] width 254 height 16
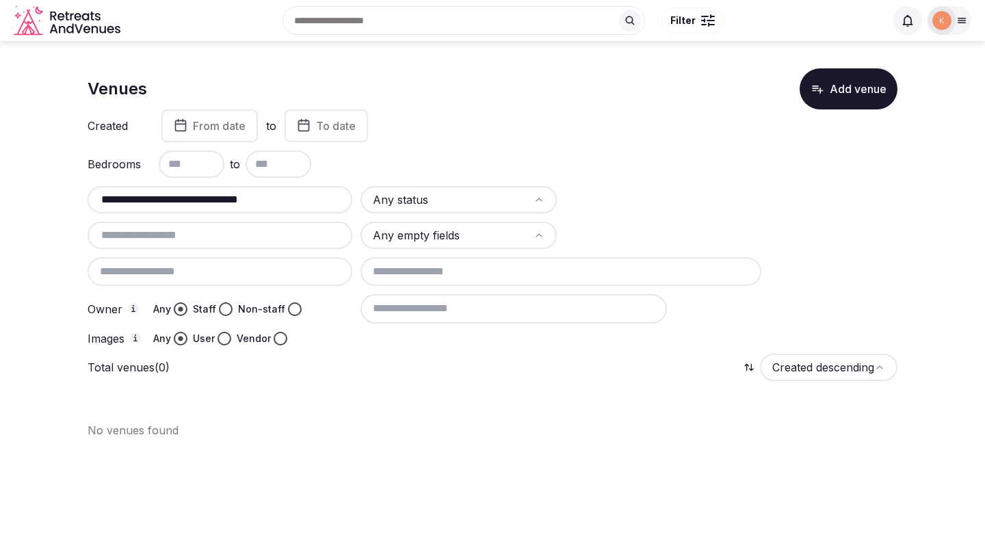
click at [312, 192] on input "**********" at bounding box center [220, 200] width 254 height 16
paste input "text"
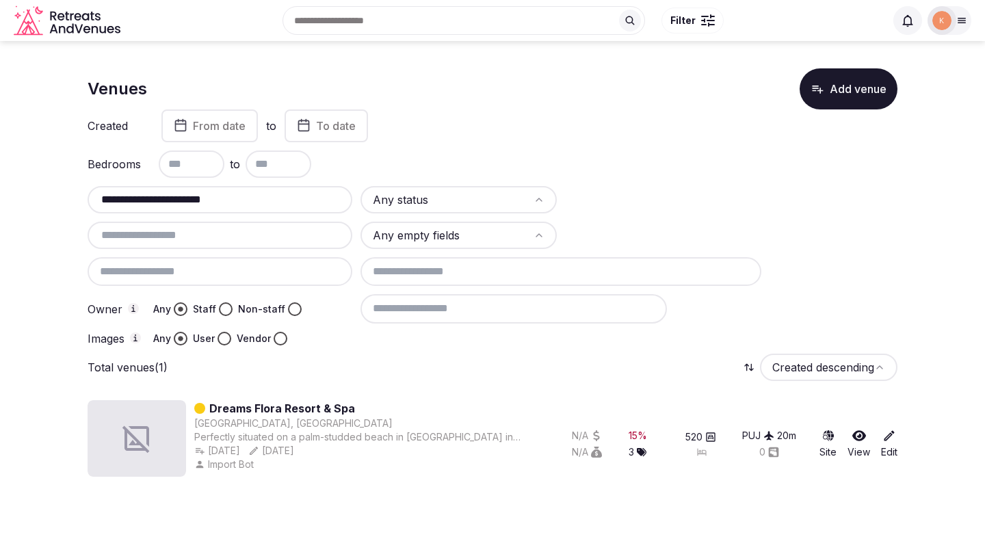
click at [116, 204] on input "**********" at bounding box center [220, 200] width 254 height 16
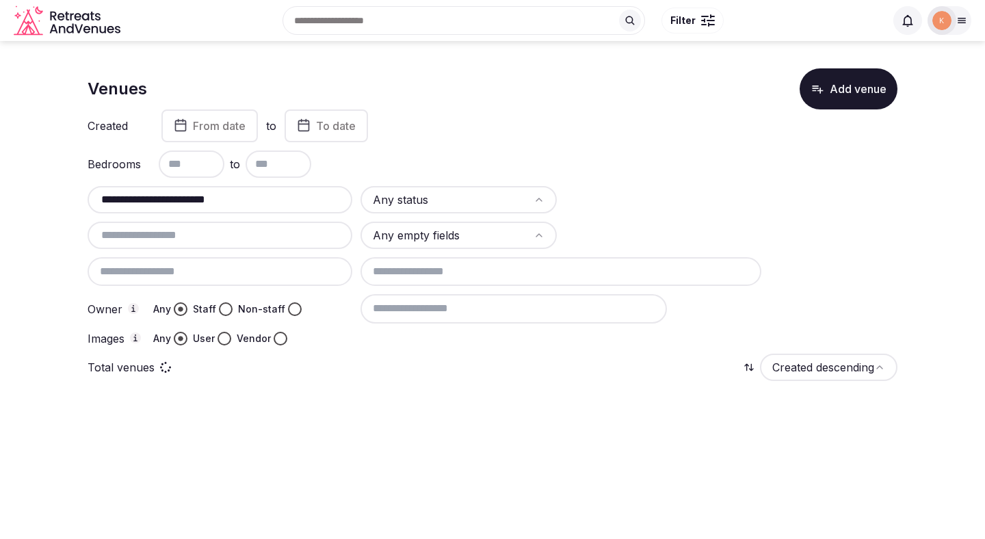
type input "**********"
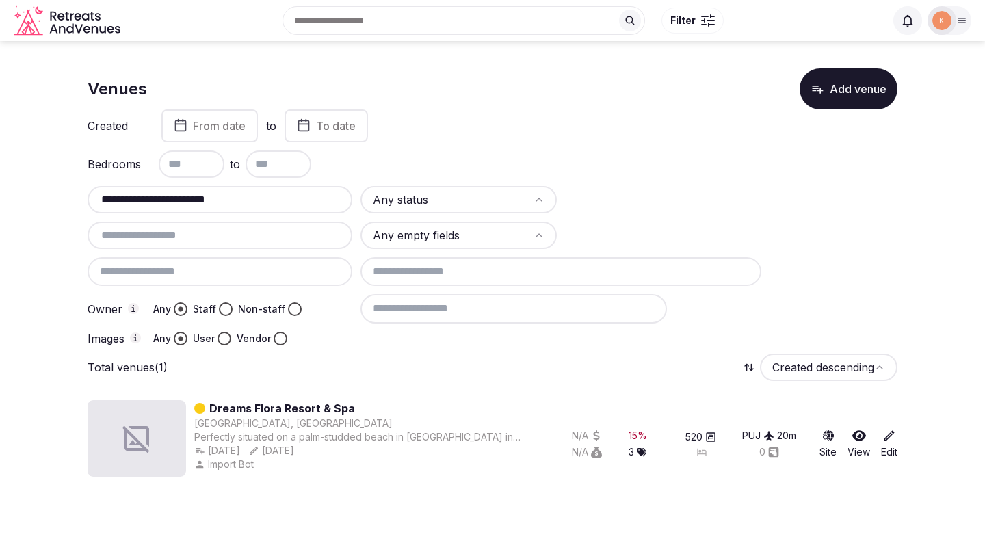
click at [294, 411] on link "Dreams Flora Resort & Spa" at bounding box center [282, 408] width 146 height 16
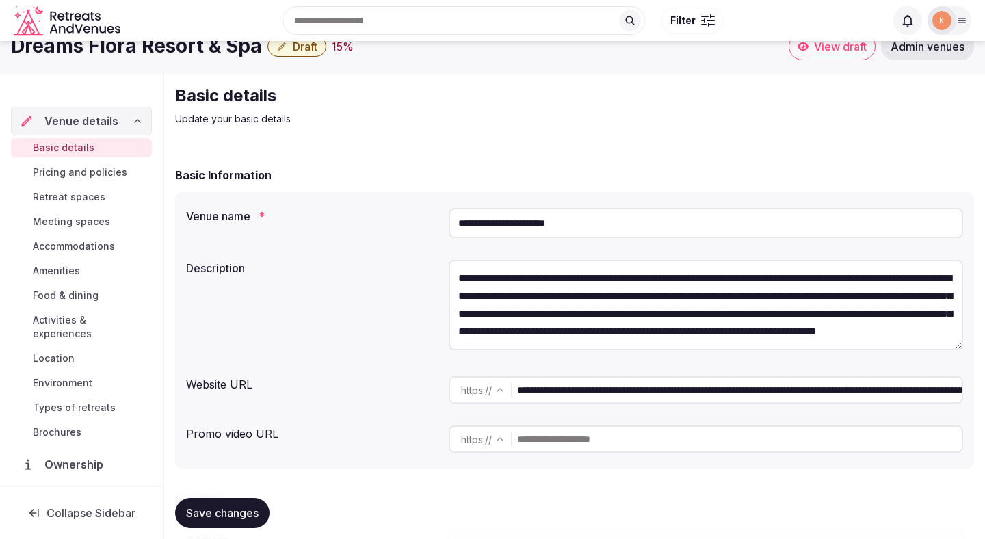
scroll to position [24, 0]
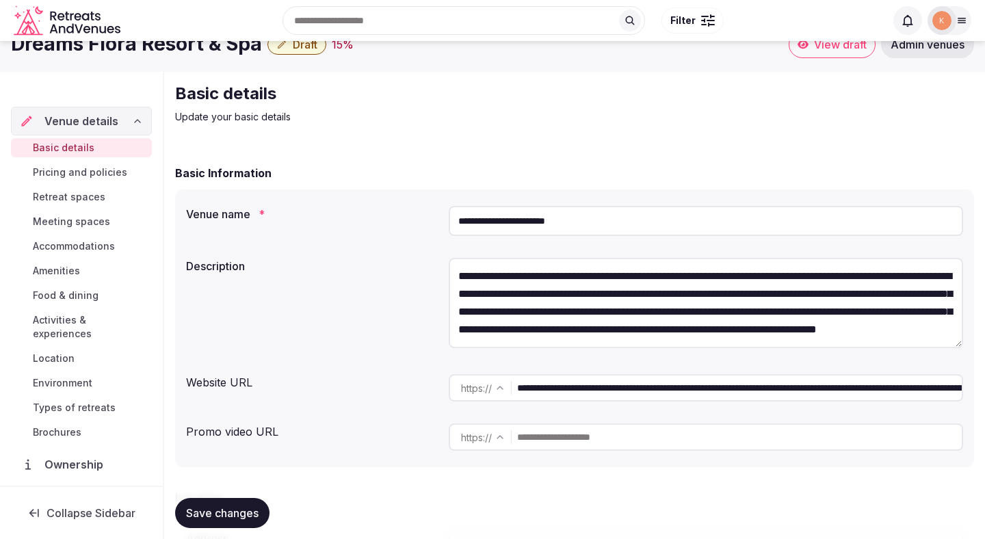
click at [372, 318] on div "**********" at bounding box center [574, 304] width 777 height 105
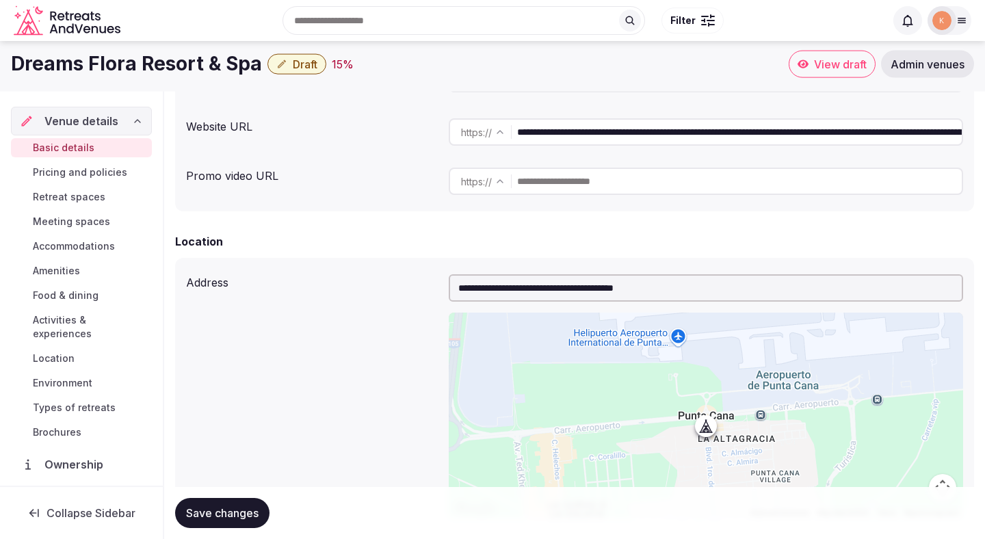
scroll to position [0, 0]
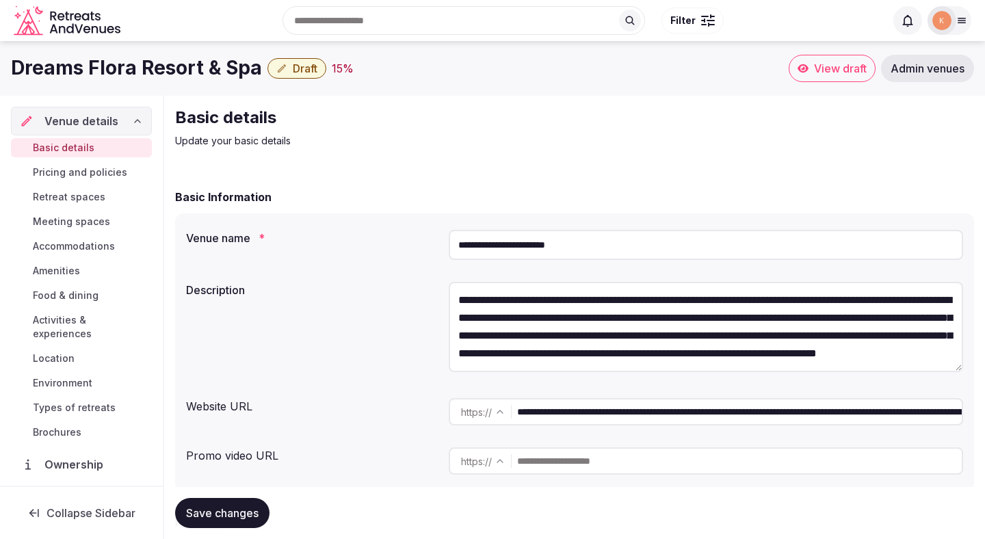
click at [540, 244] on input "**********" at bounding box center [706, 245] width 515 height 30
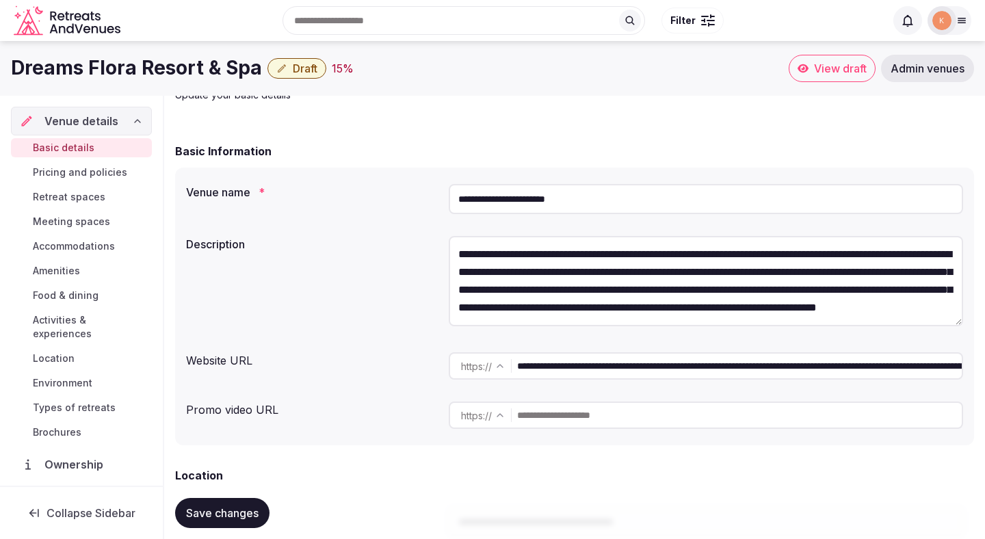
scroll to position [8, 0]
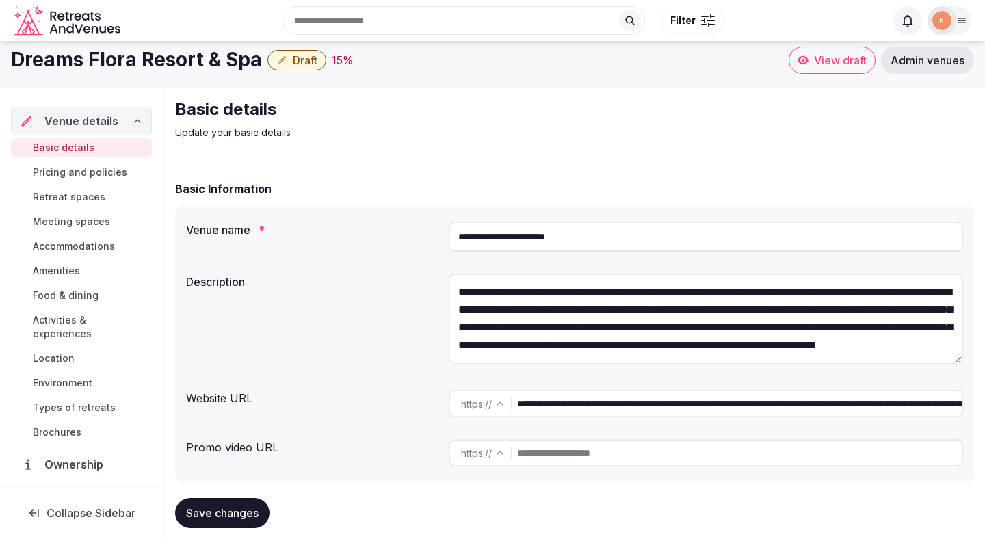
click at [640, 249] on input "**********" at bounding box center [706, 237] width 515 height 30
click at [640, 247] on input "**********" at bounding box center [706, 237] width 515 height 30
click at [636, 241] on input "**********" at bounding box center [706, 237] width 515 height 30
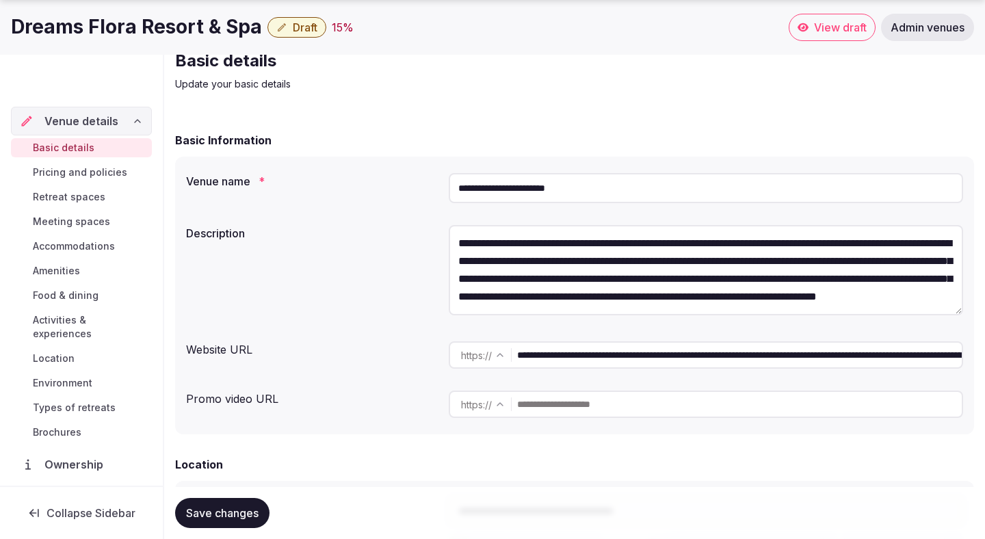
scroll to position [90, 0]
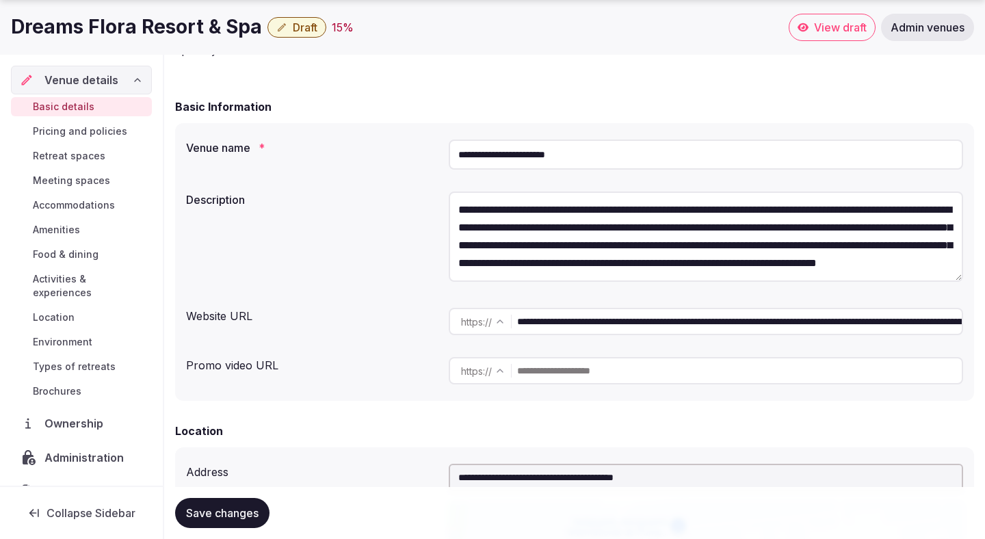
click at [606, 313] on input "**********" at bounding box center [739, 321] width 445 height 27
click at [545, 163] on input "**********" at bounding box center [706, 155] width 515 height 30
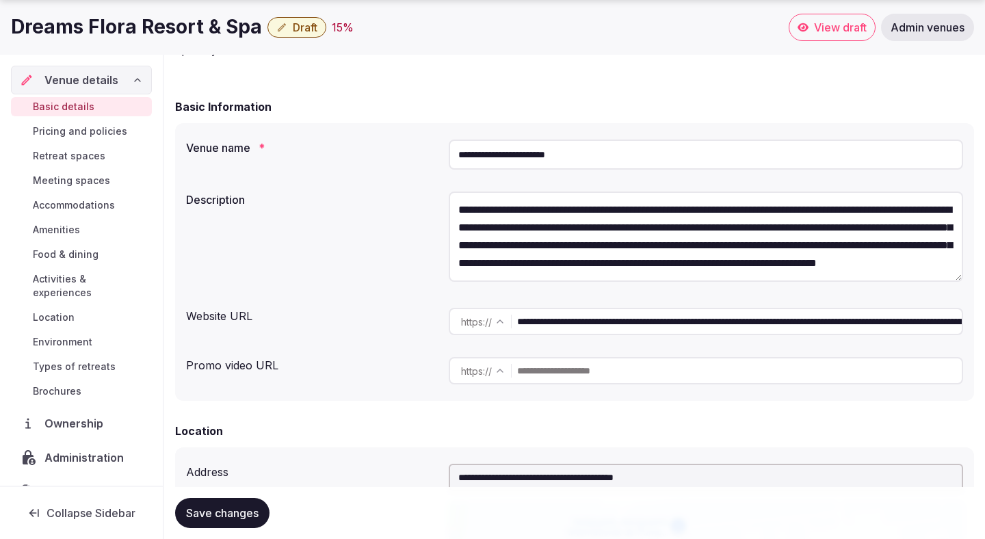
click at [545, 163] on input "**********" at bounding box center [706, 155] width 515 height 30
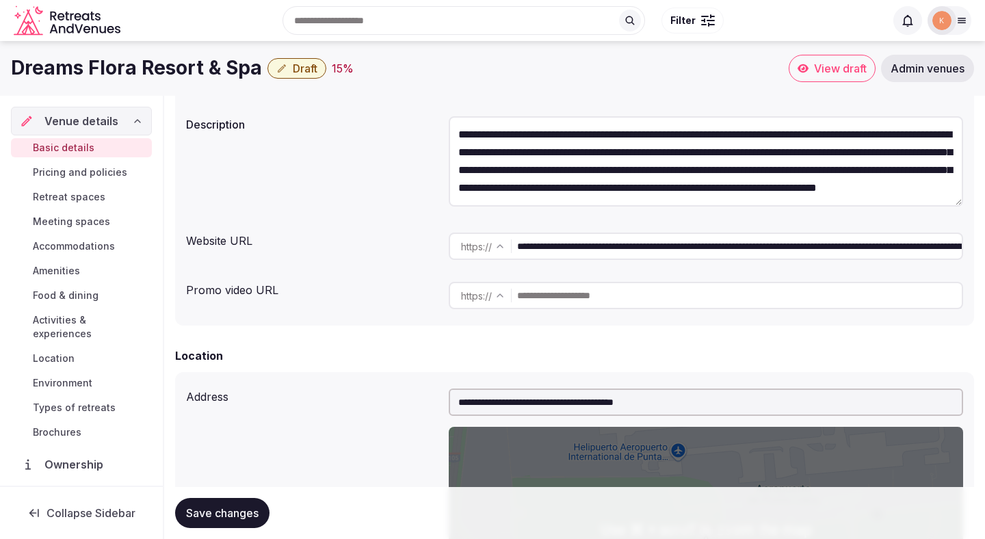
scroll to position [134, 0]
